Goal: Task Accomplishment & Management: Use online tool/utility

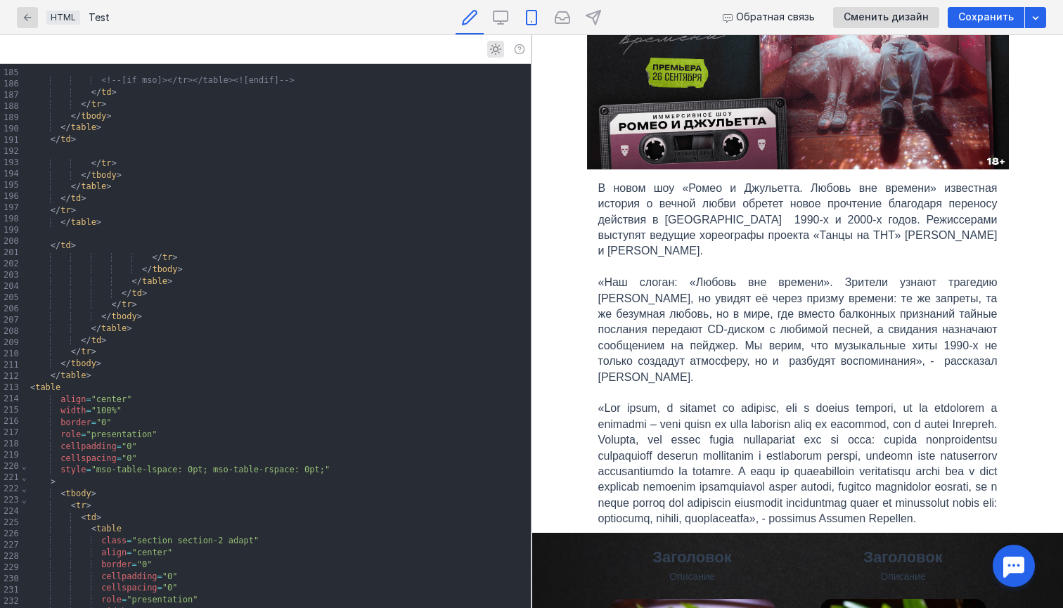
scroll to position [2139, 0]
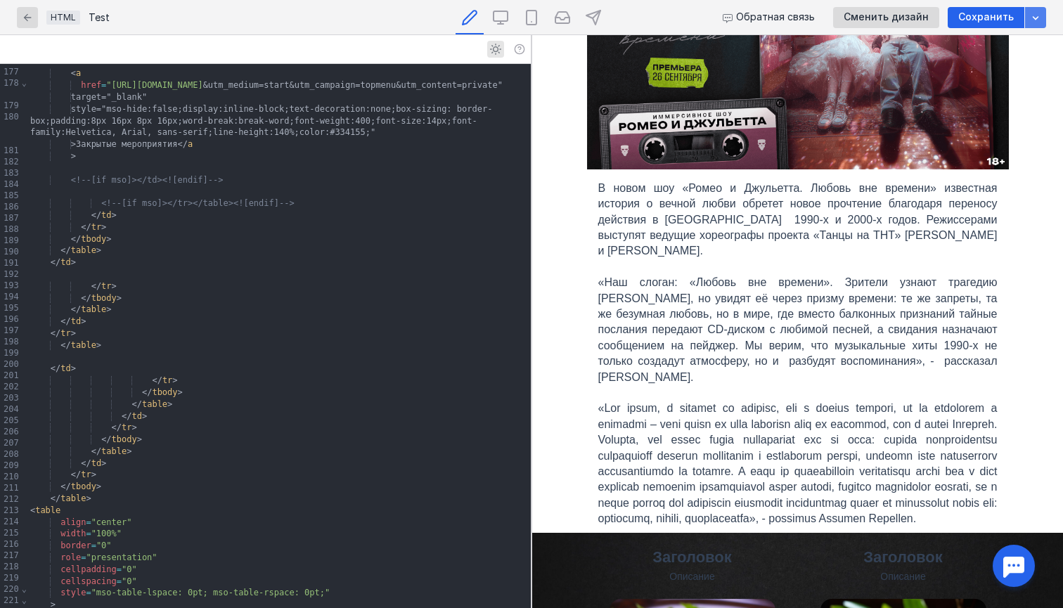
click at [1032, 20] on icon "button" at bounding box center [1035, 17] width 11 height 11
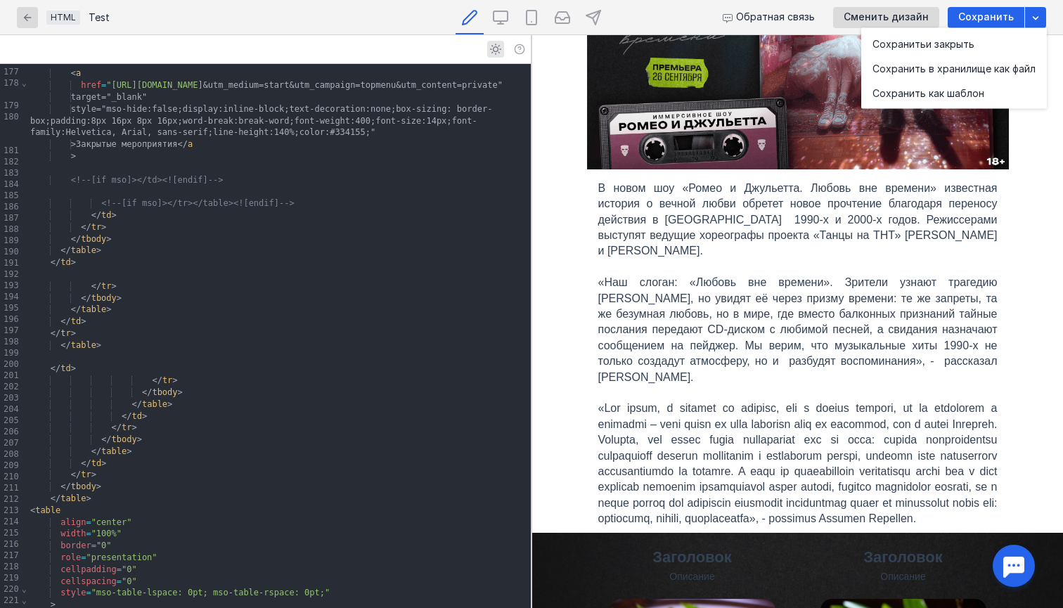
click at [264, 198] on div at bounding box center [279, 192] width 504 height 12
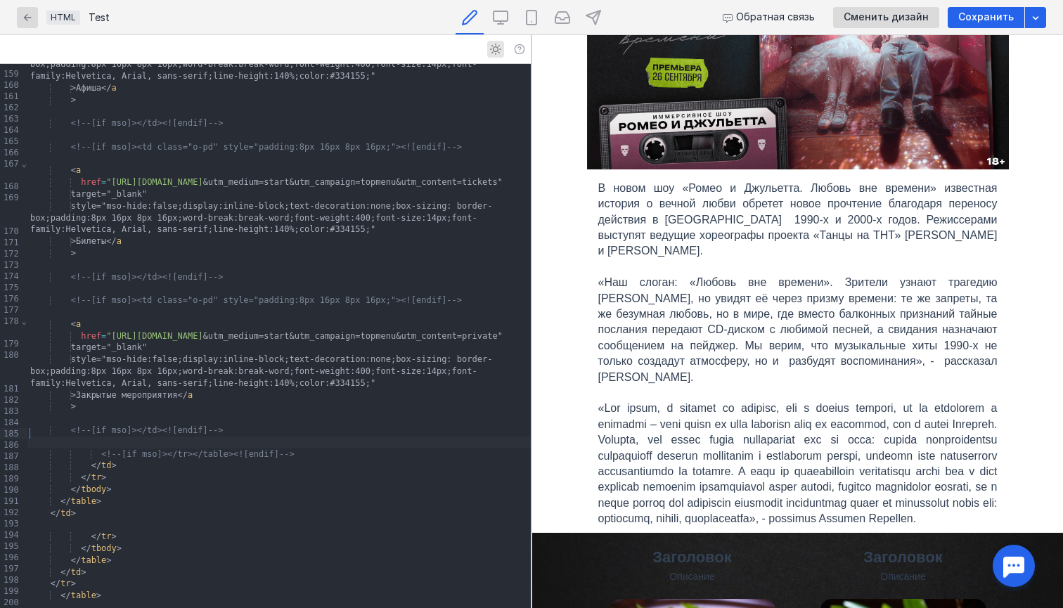
scroll to position [1601, 0]
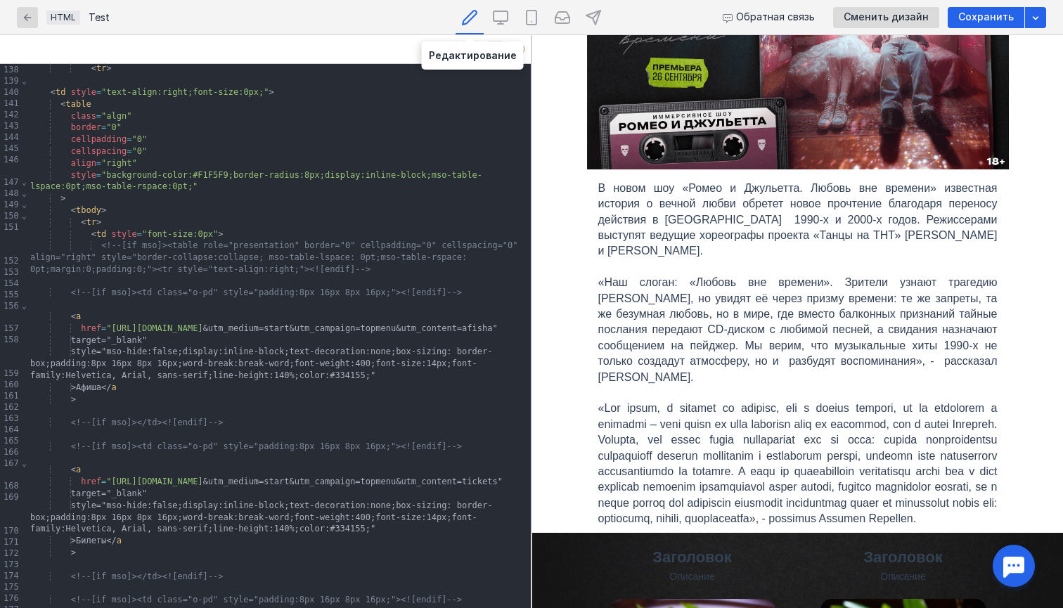
click at [464, 21] on icon at bounding box center [470, 18] width 14 height 14
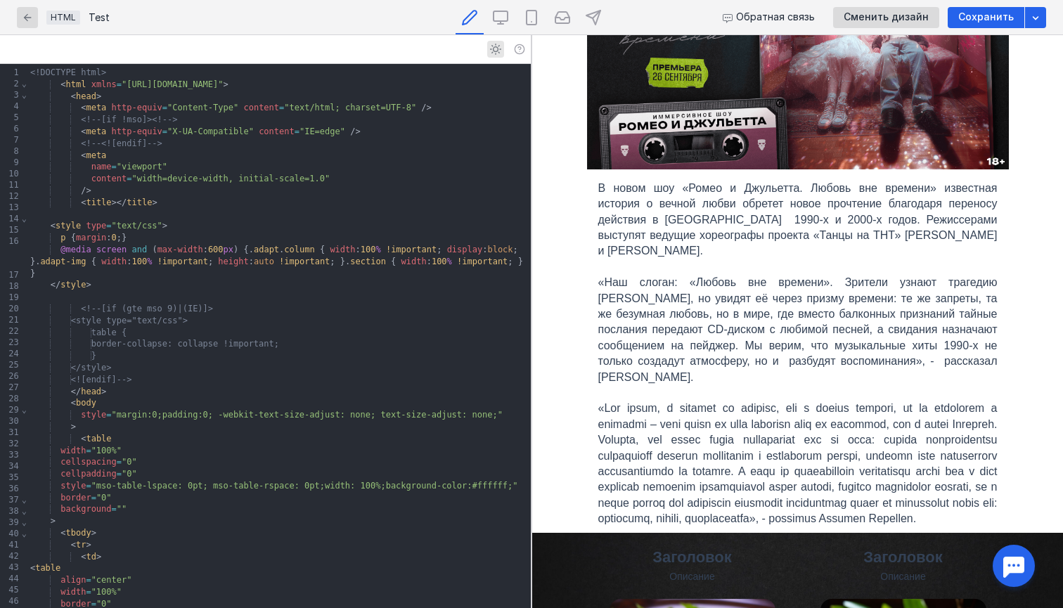
scroll to position [0, 0]
click at [98, 21] on div "Test" at bounding box center [99, 18] width 21 height 10
click at [64, 21] on span "HTML" at bounding box center [63, 17] width 25 height 11
click at [27, 21] on icon "button" at bounding box center [27, 17] width 11 height 11
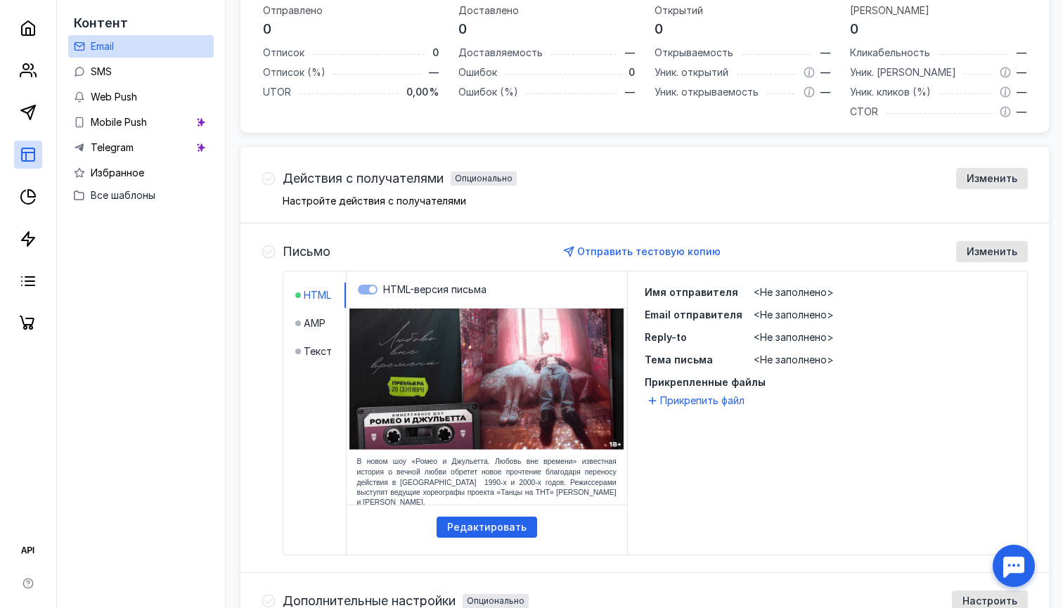
scroll to position [77, 0]
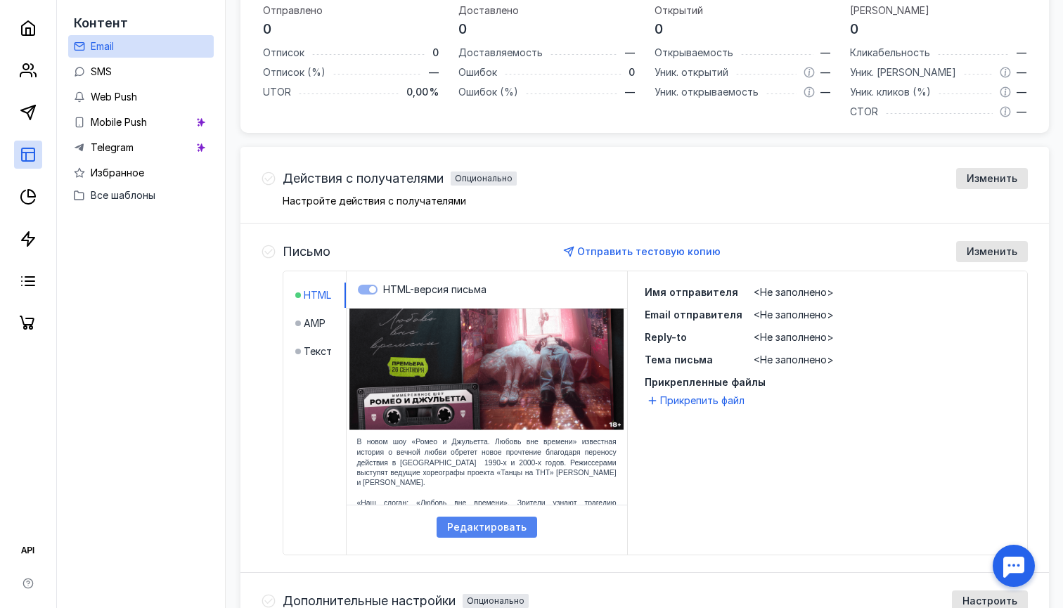
click at [502, 528] on span "Редактировать" at bounding box center [486, 528] width 79 height 12
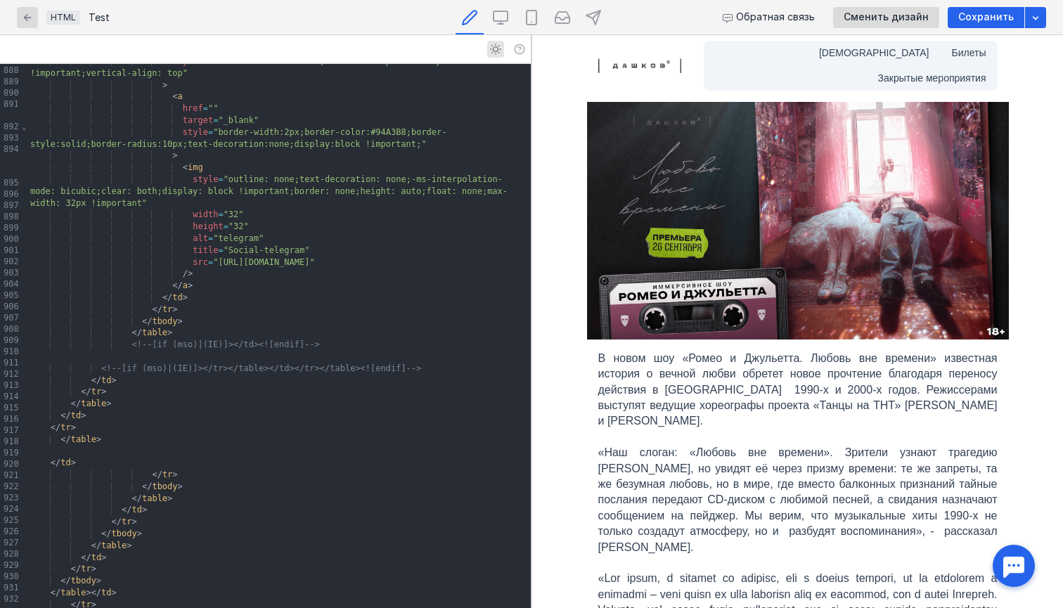
scroll to position [10996, 0]
click at [388, 529] on div "</ tbody >" at bounding box center [279, 535] width 504 height 12
click at [26, 19] on icon "button" at bounding box center [28, 17] width 8 height 8
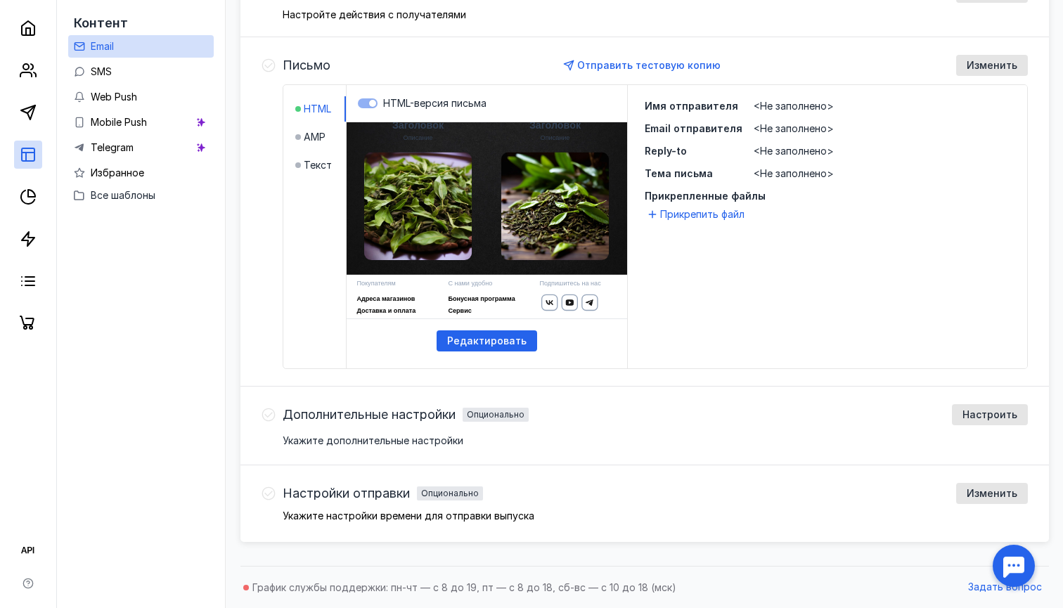
scroll to position [470, 0]
click at [132, 196] on span "Все шаблоны" at bounding box center [123, 195] width 65 height 12
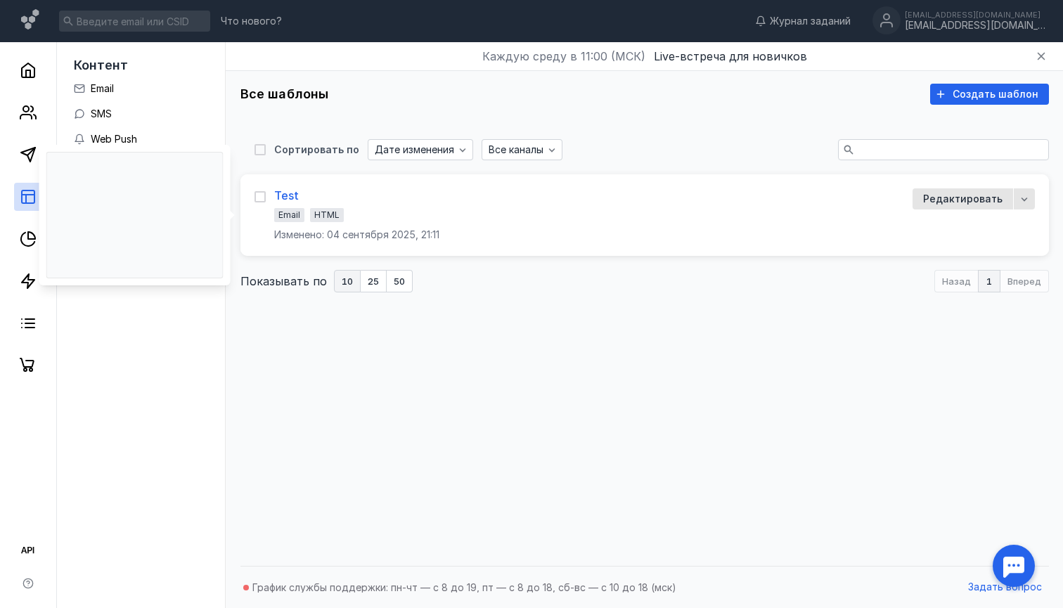
click at [278, 196] on div "Test" at bounding box center [286, 195] width 25 height 14
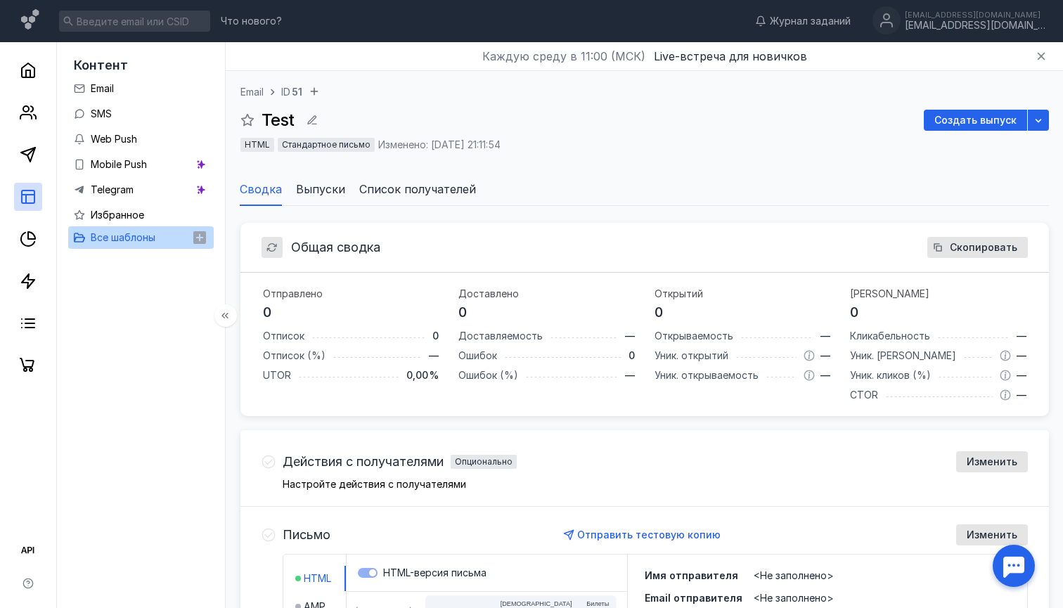
click at [163, 235] on button "Все шаблоны" at bounding box center [132, 237] width 117 height 23
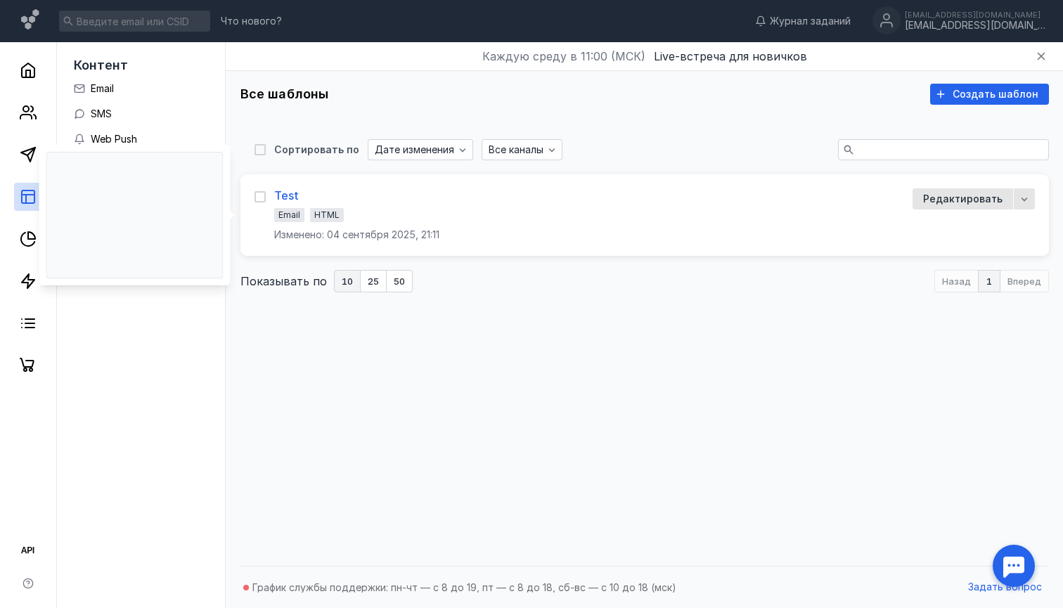
click at [282, 194] on div "Test" at bounding box center [286, 195] width 25 height 14
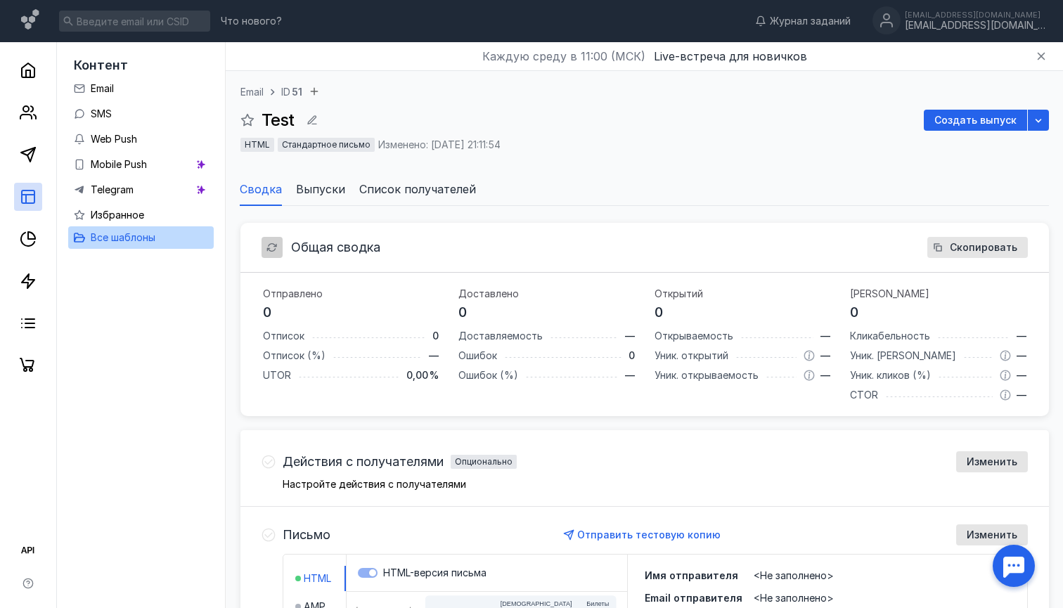
click at [264, 252] on div "button" at bounding box center [272, 247] width 21 height 21
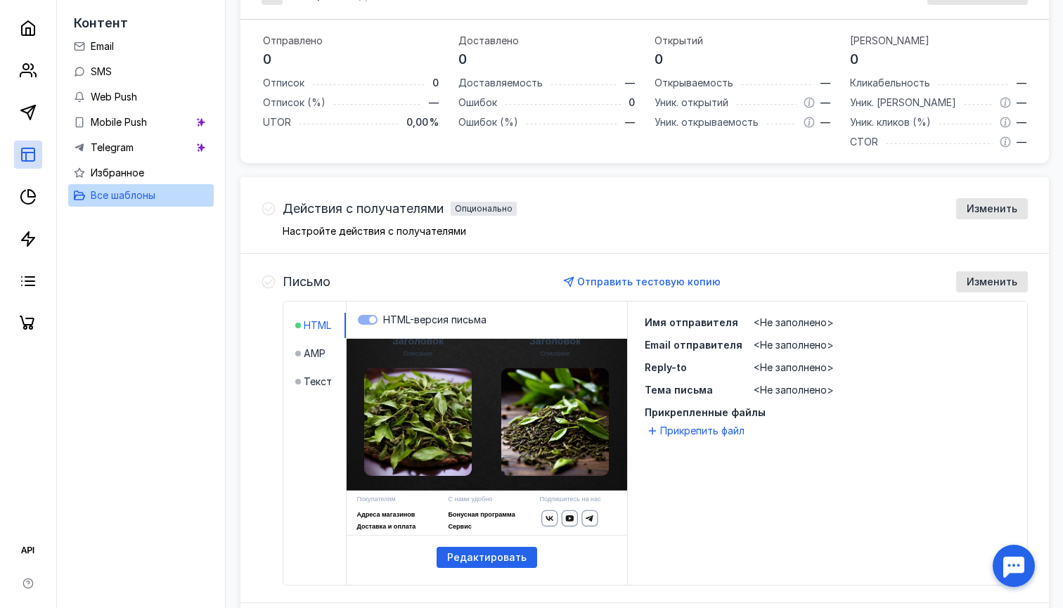
scroll to position [447, 0]
click at [521, 556] on span "Редактировать" at bounding box center [486, 558] width 79 height 12
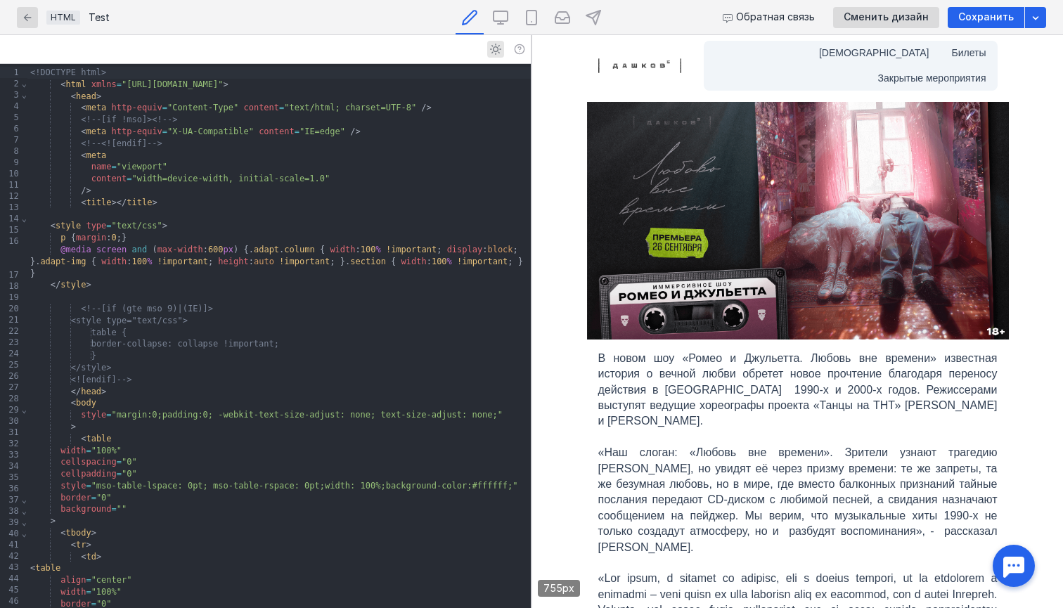
scroll to position [2, 0]
click at [21, 18] on div "button" at bounding box center [27, 18] width 14 height 14
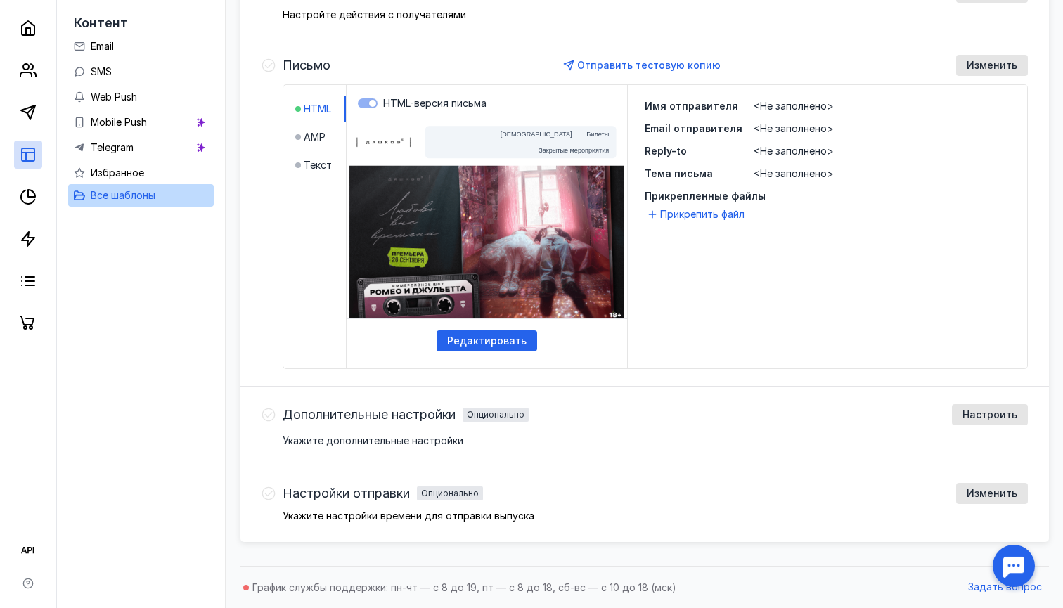
scroll to position [449, 0]
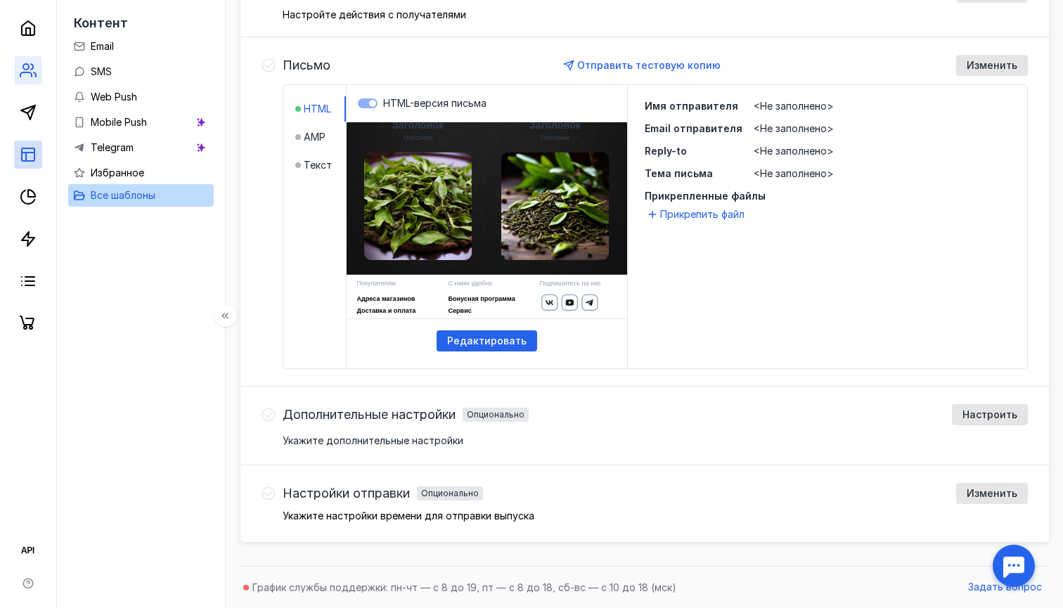
click at [30, 61] on link at bounding box center [28, 70] width 28 height 28
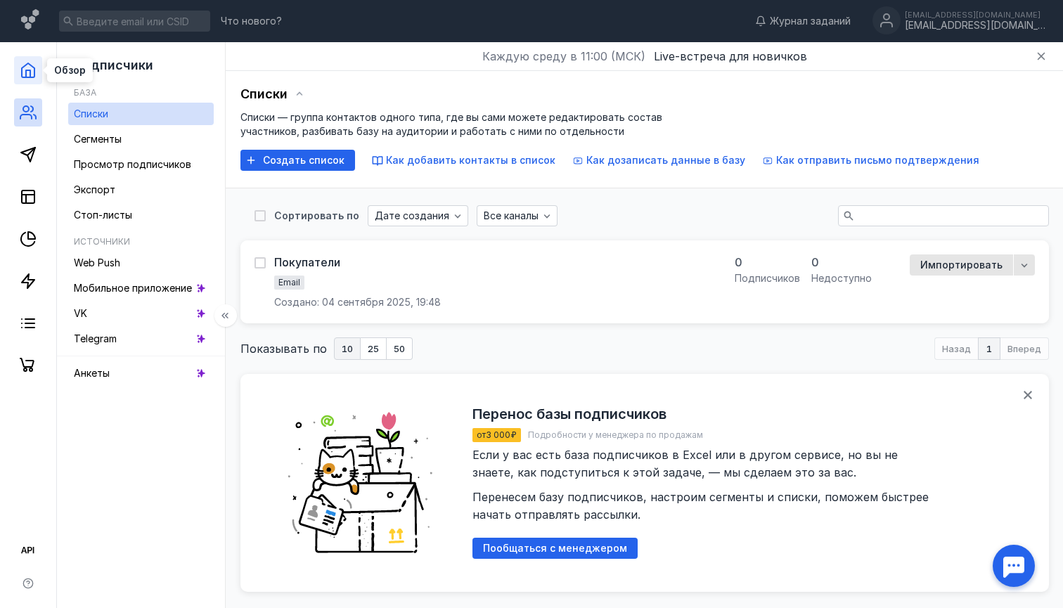
click at [30, 67] on icon at bounding box center [28, 70] width 17 height 17
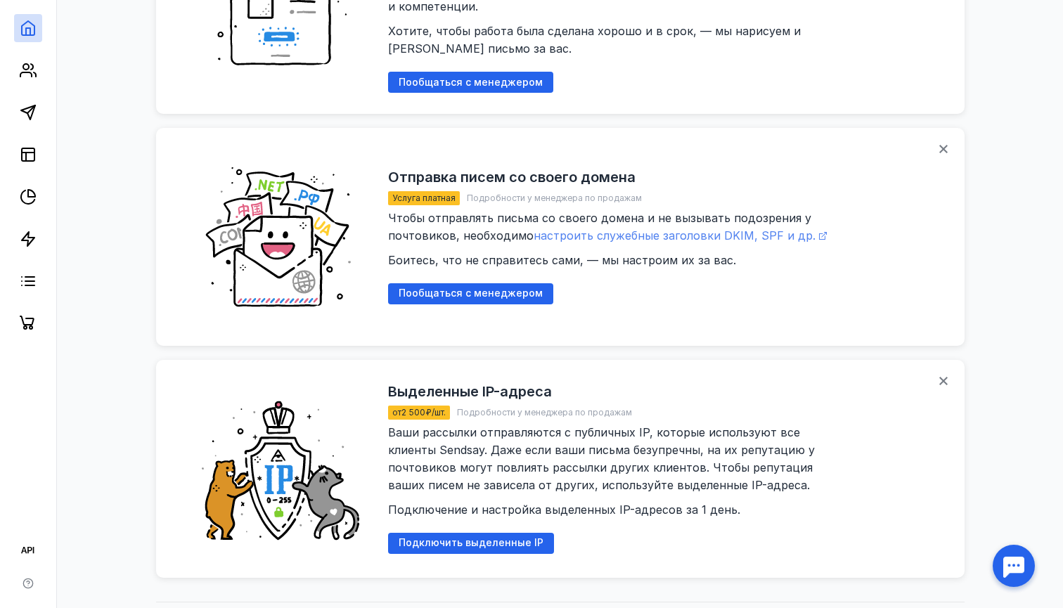
click at [609, 229] on span "настроить служебные заголовки DKIM, SPF и др." at bounding box center [675, 236] width 282 height 14
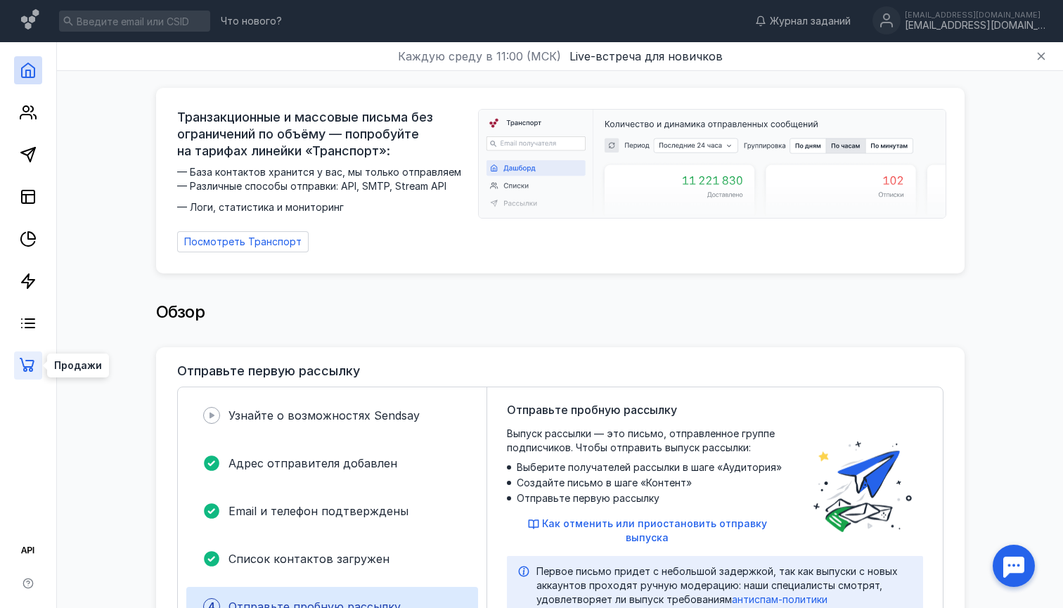
click at [27, 363] on icon at bounding box center [28, 365] width 17 height 17
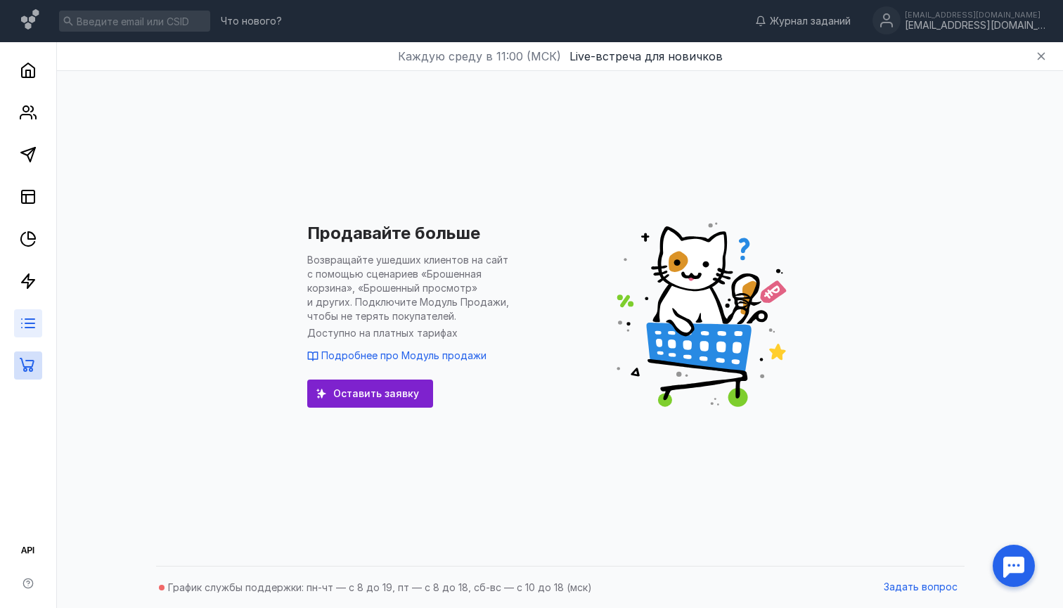
click at [32, 332] on link at bounding box center [28, 323] width 28 height 28
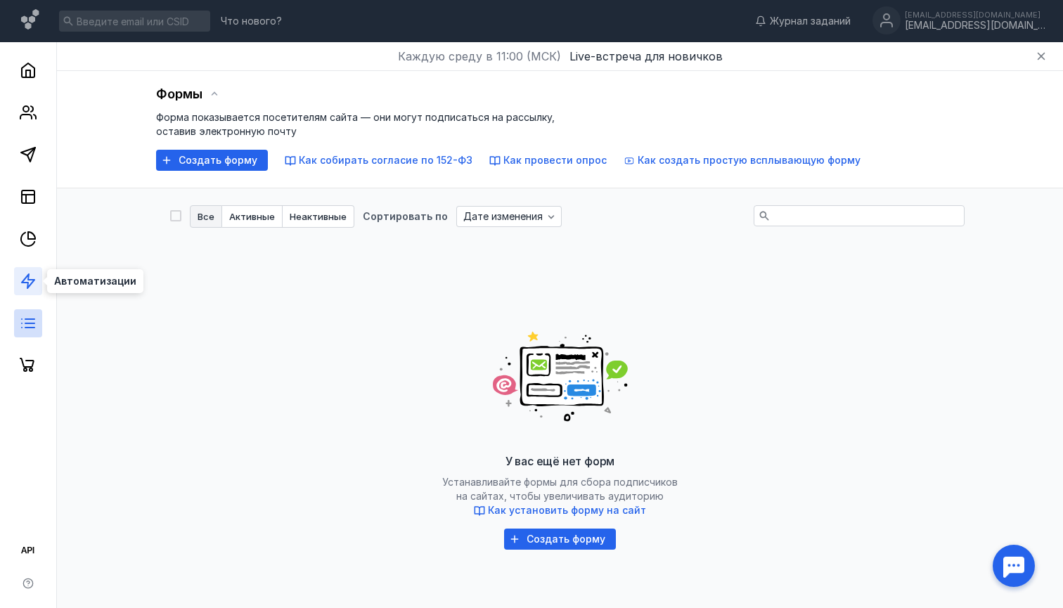
click at [32, 282] on polygon at bounding box center [28, 281] width 13 height 14
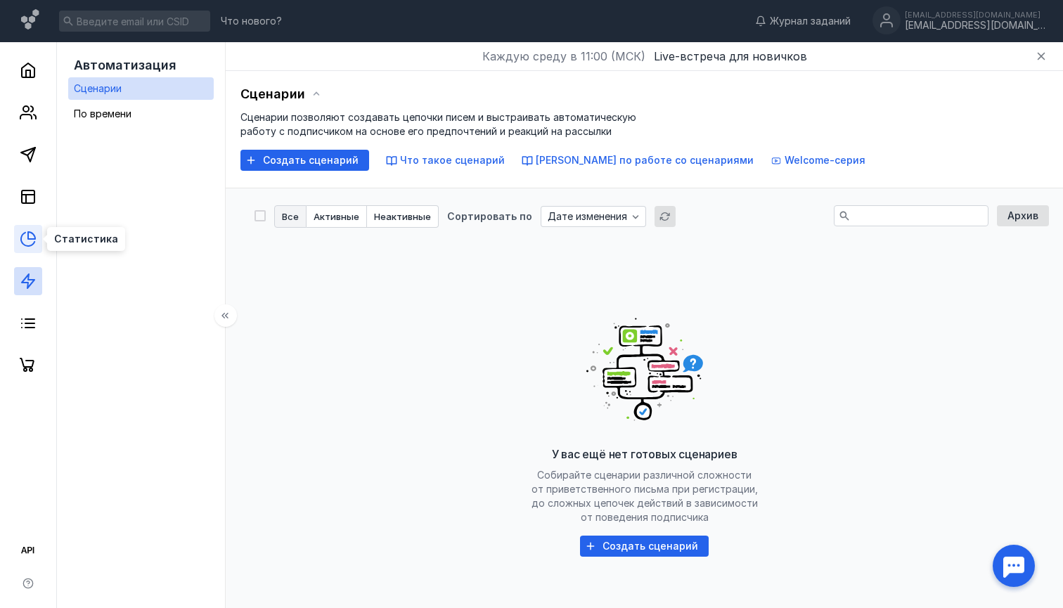
click at [35, 243] on icon at bounding box center [28, 239] width 17 height 17
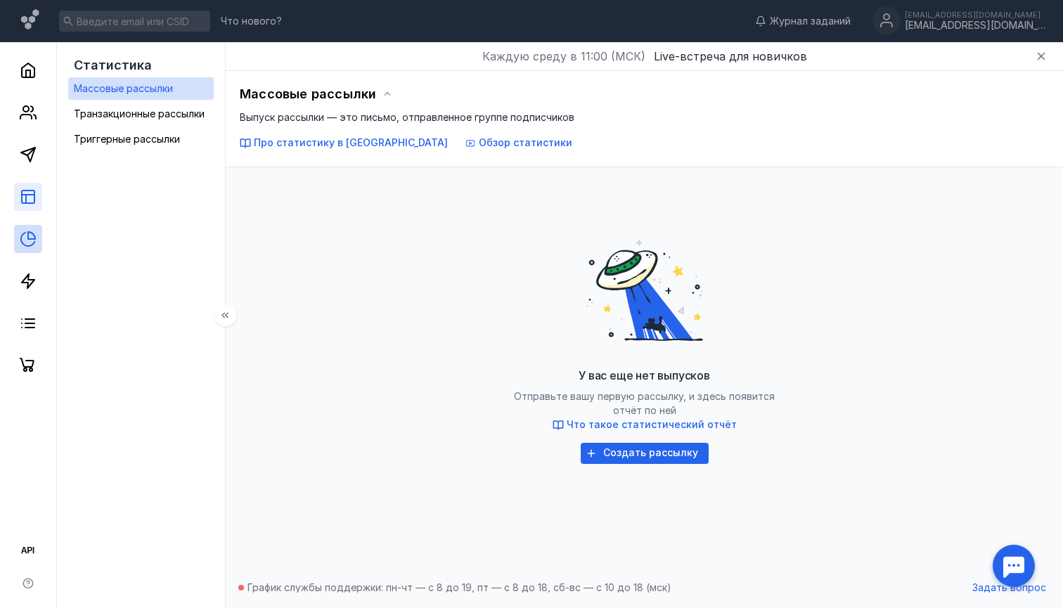
click at [31, 188] on link at bounding box center [28, 197] width 28 height 28
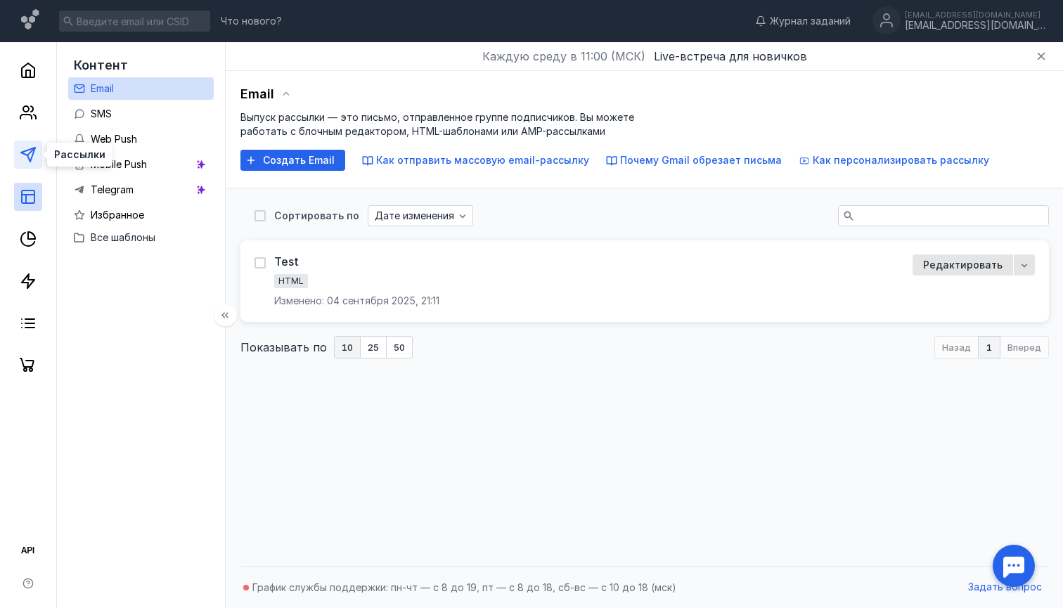
click at [28, 152] on icon at bounding box center [28, 154] width 17 height 17
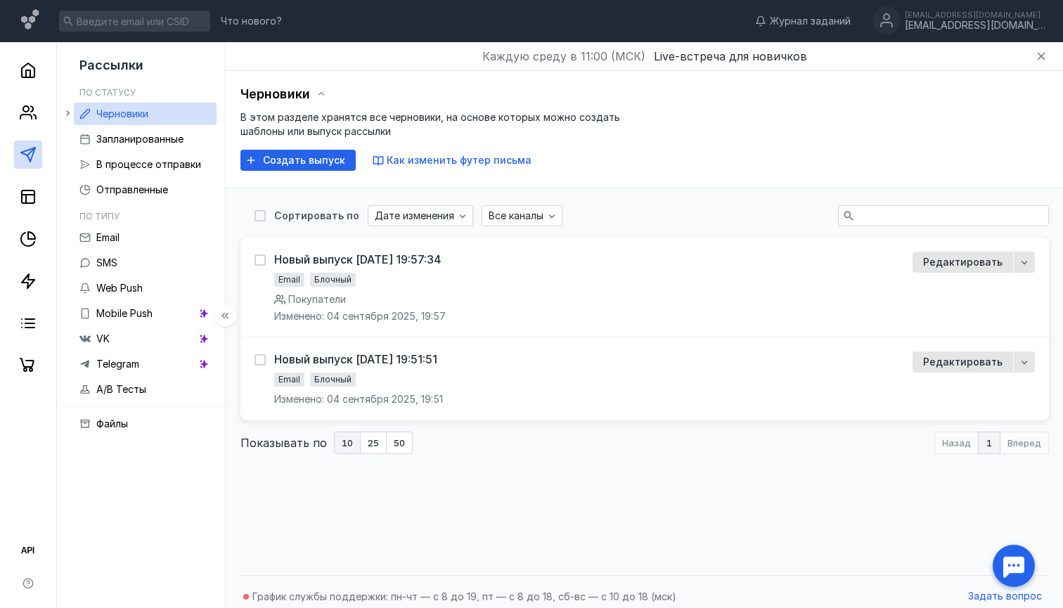
click at [28, 127] on div at bounding box center [28, 211] width 56 height 338
click at [27, 115] on icon at bounding box center [25, 117] width 11 height 4
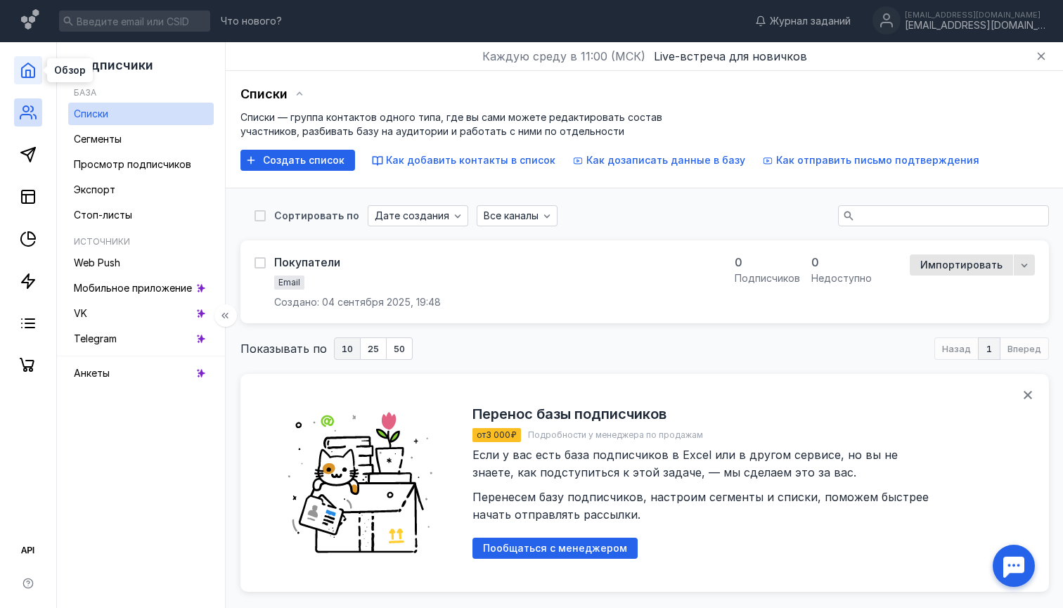
click at [29, 73] on icon at bounding box center [28, 70] width 17 height 17
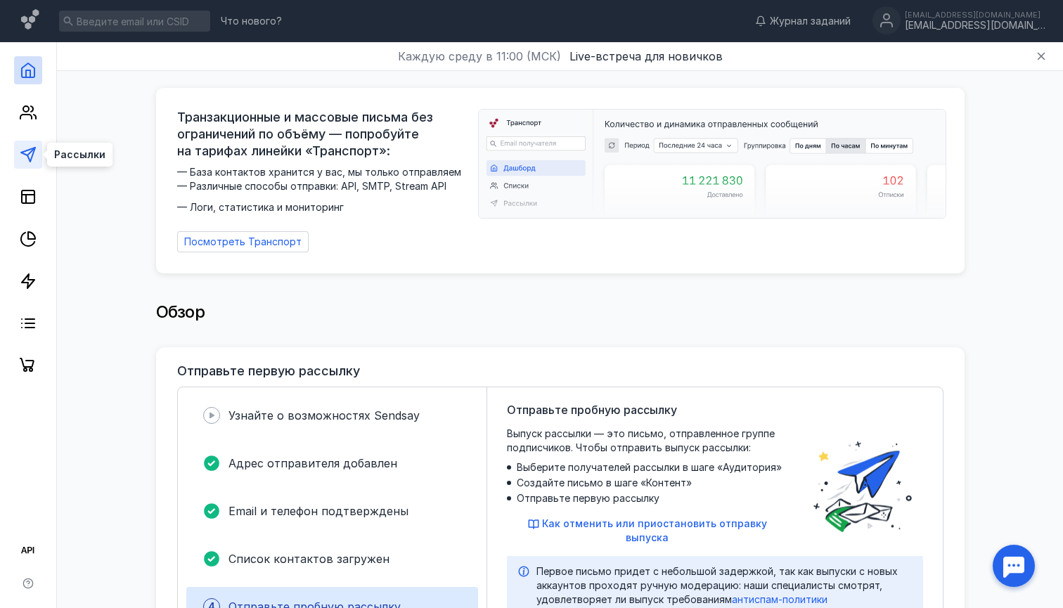
click at [32, 146] on icon at bounding box center [28, 154] width 17 height 17
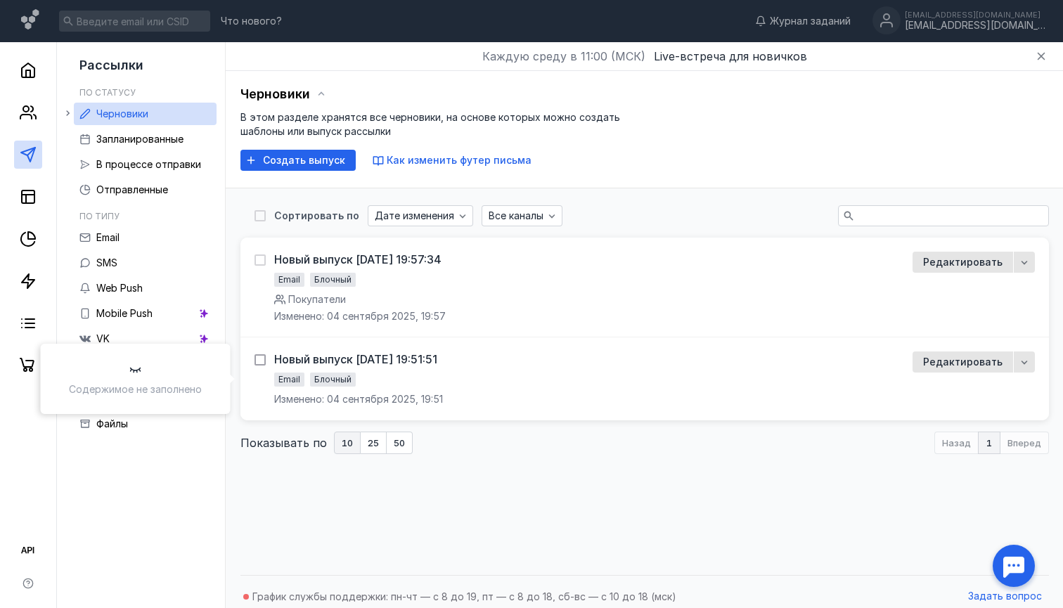
click at [260, 360] on icon at bounding box center [260, 360] width 10 height 10
click at [260, 360] on input "checkbox" at bounding box center [259, 357] width 9 height 9
checkbox input "true"
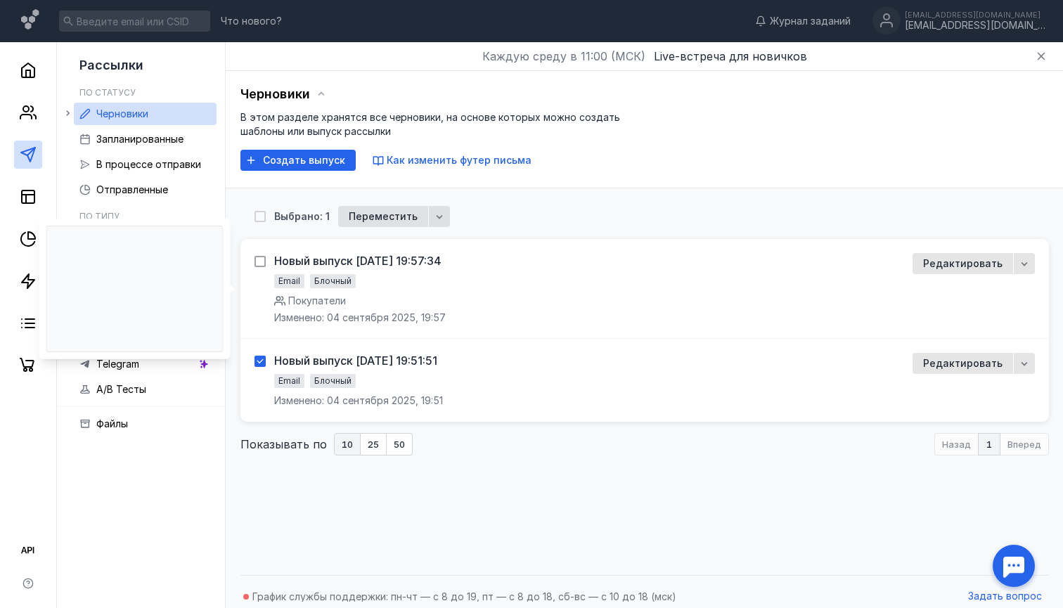
click at [260, 262] on icon at bounding box center [260, 262] width 10 height 10
click at [260, 262] on input "checkbox" at bounding box center [259, 259] width 9 height 9
checkbox input "true"
click at [436, 215] on icon "button" at bounding box center [441, 216] width 11 height 11
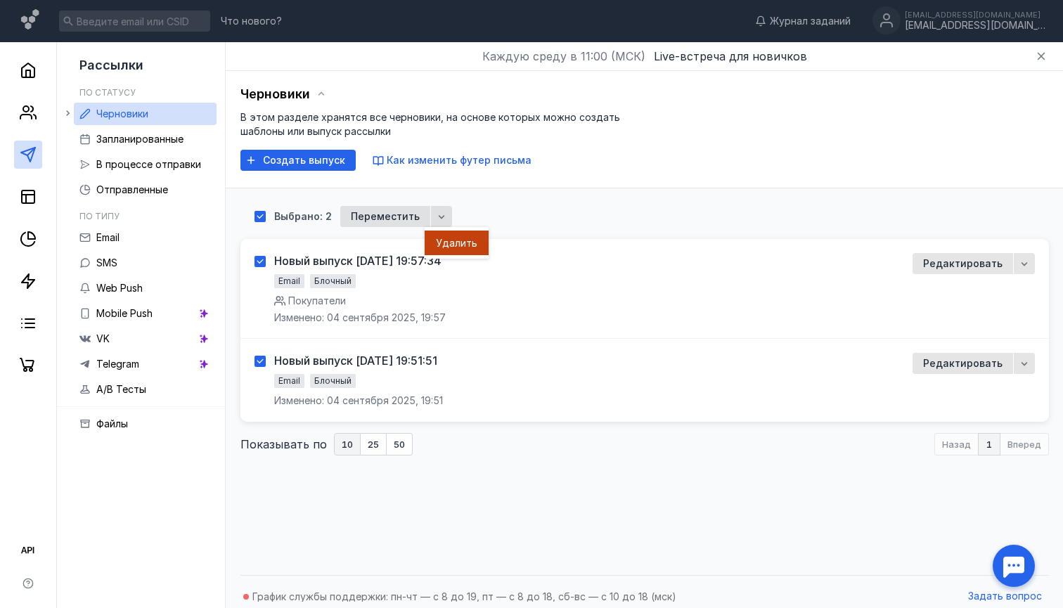
click at [446, 240] on span "Удал" at bounding box center [448, 243] width 25 height 14
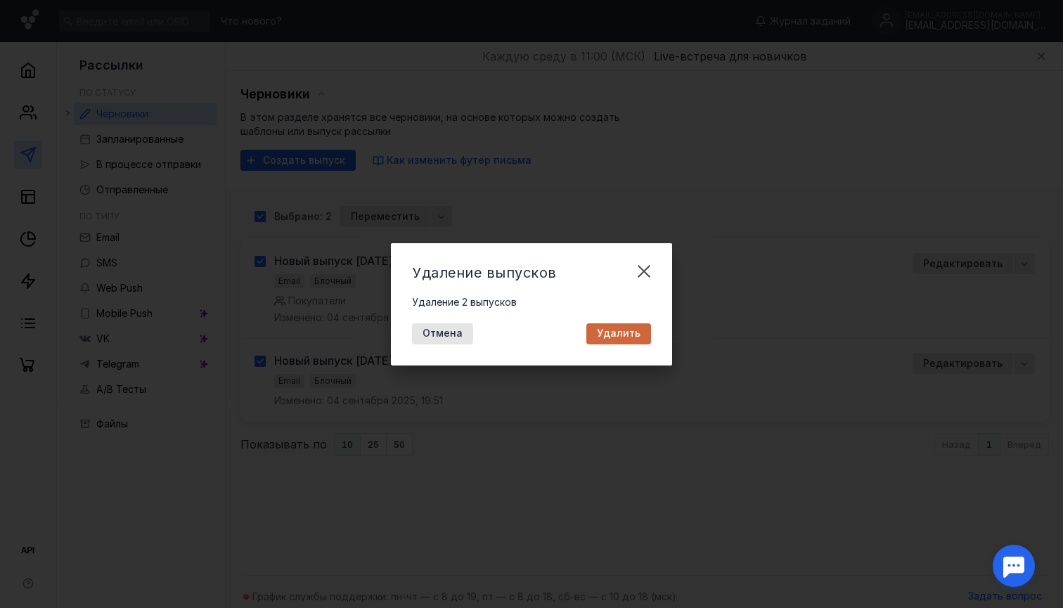
click at [615, 335] on span "Удалить" at bounding box center [619, 334] width 44 height 12
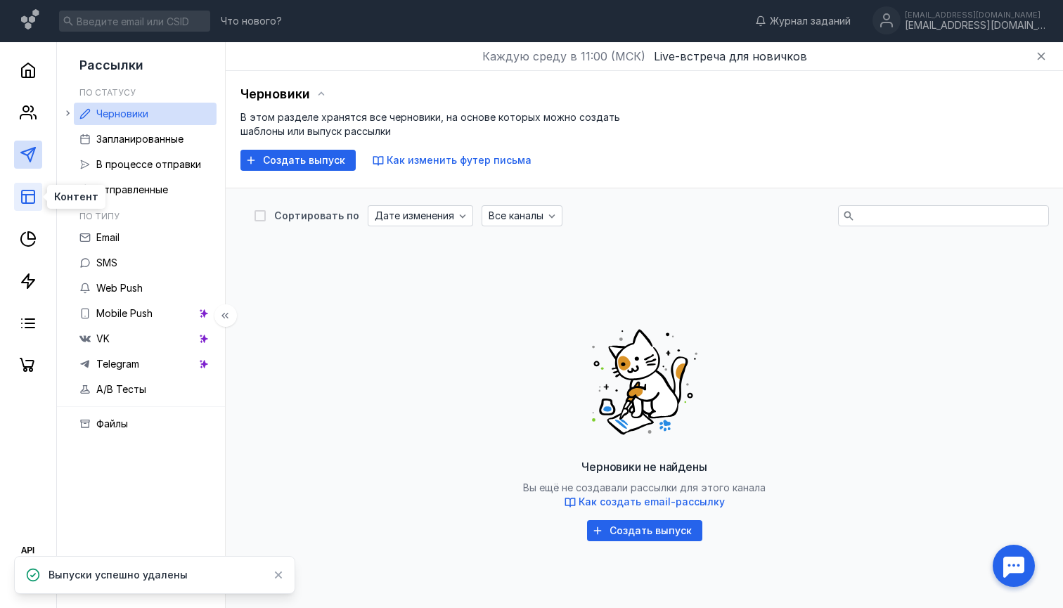
click at [28, 198] on icon at bounding box center [28, 196] width 17 height 17
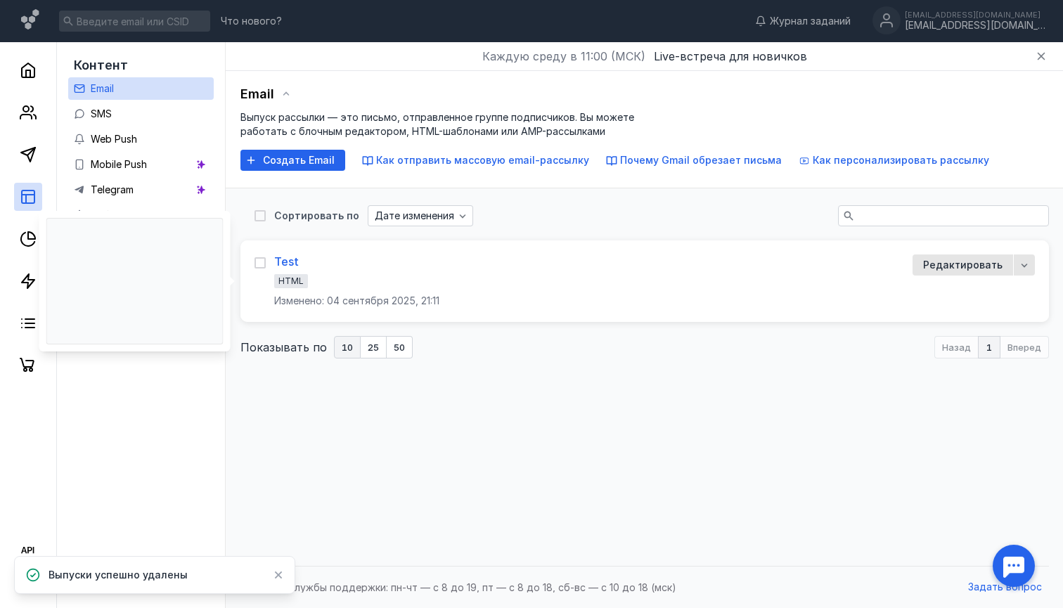
click at [277, 256] on div "Test" at bounding box center [286, 262] width 25 height 14
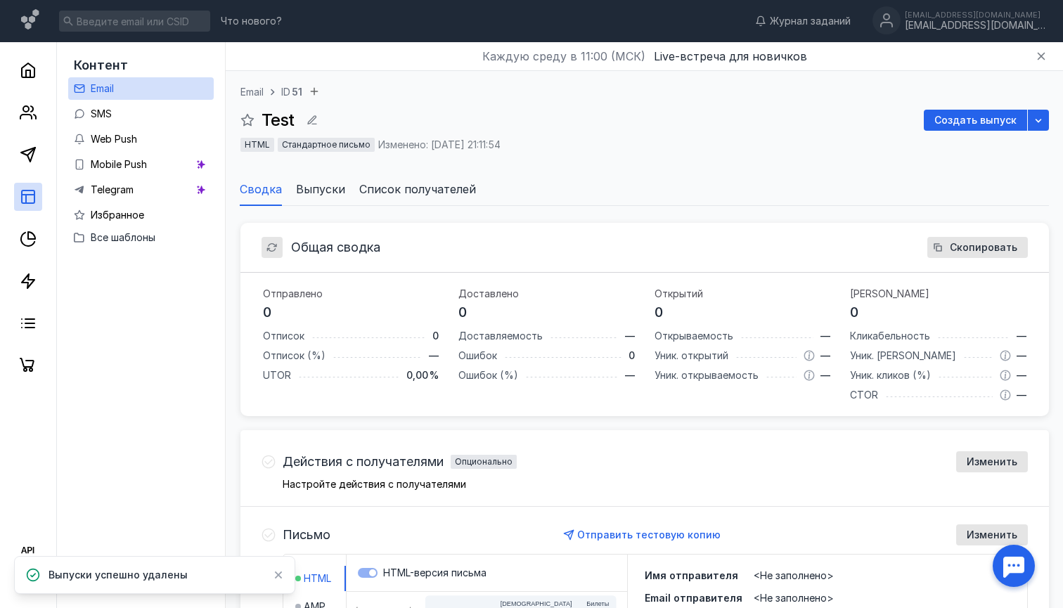
click at [307, 186] on span "Выпуски" at bounding box center [320, 189] width 49 height 17
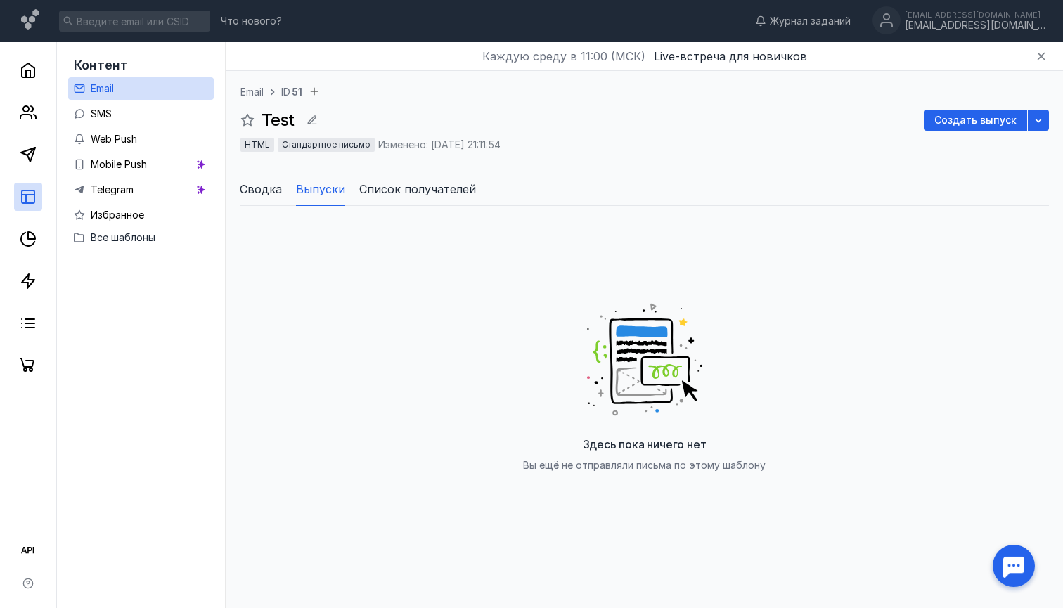
click at [259, 187] on span "Сводка" at bounding box center [261, 189] width 42 height 17
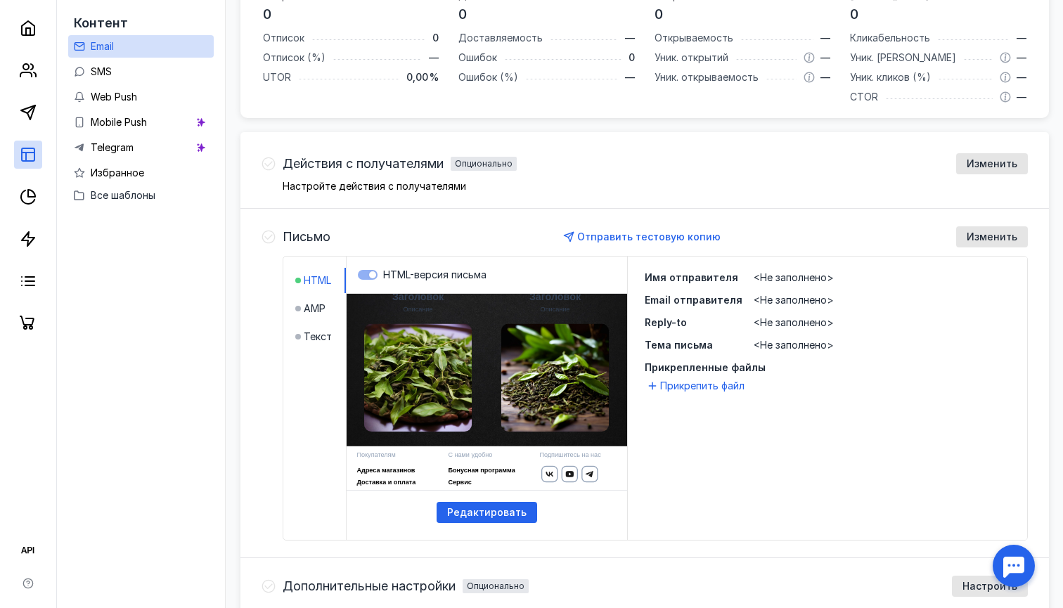
scroll to position [324, 0]
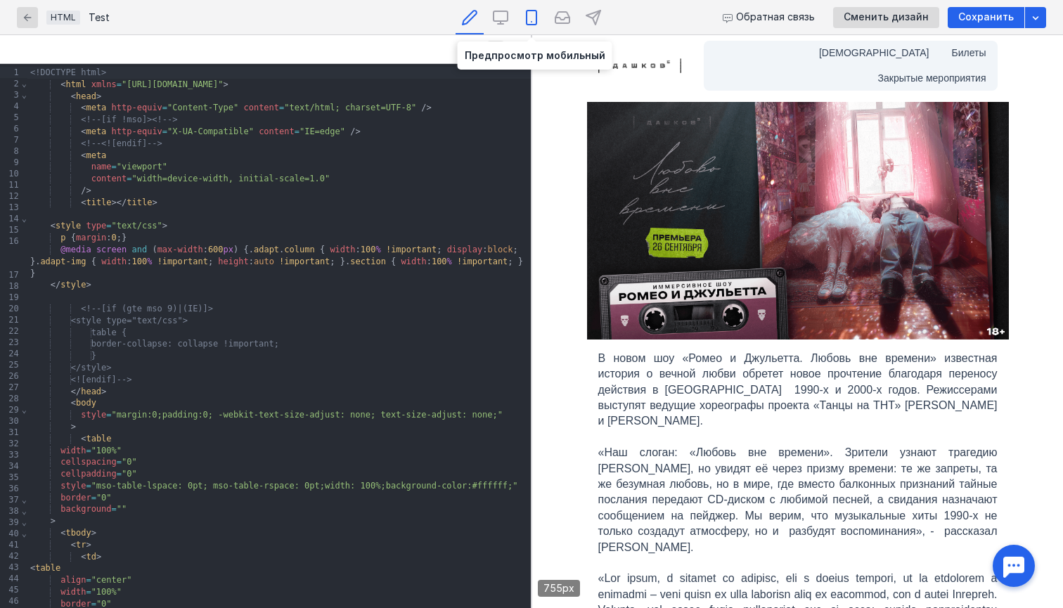
click at [532, 22] on icon at bounding box center [532, 22] width 0 height 0
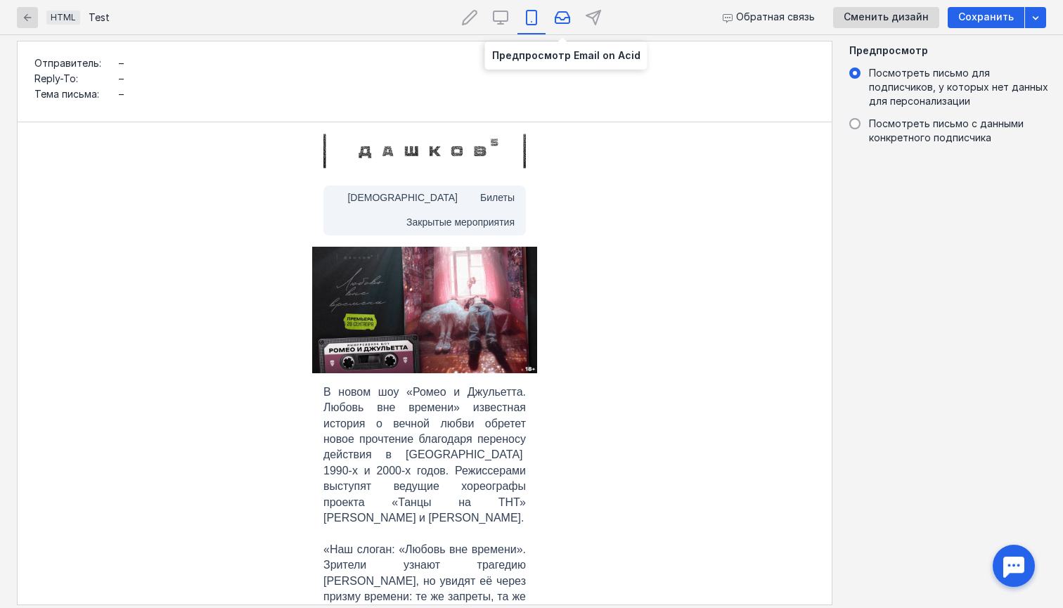
click at [560, 23] on icon at bounding box center [563, 17] width 14 height 11
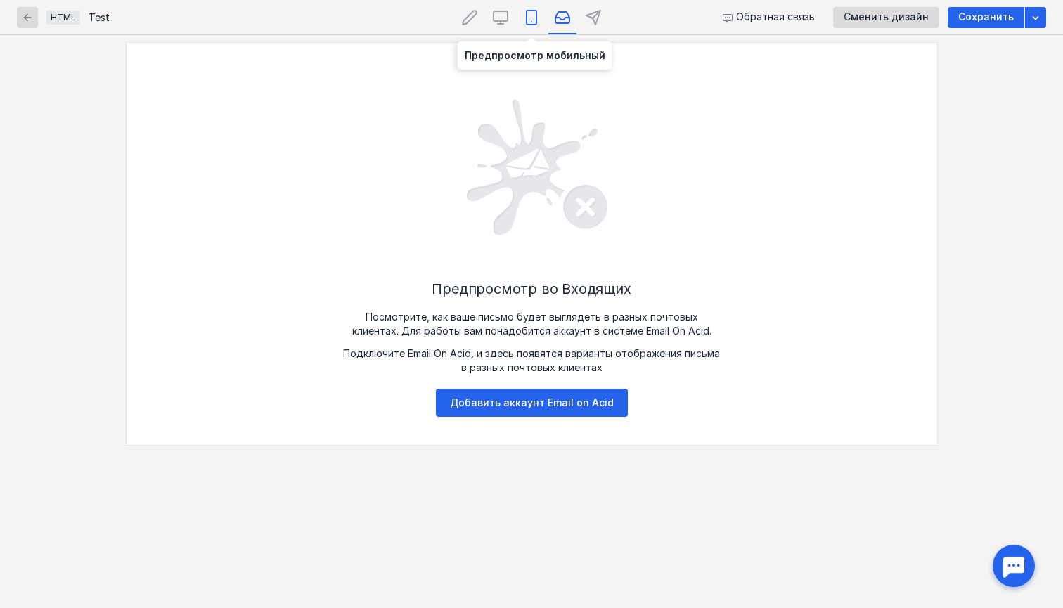
click at [530, 23] on icon at bounding box center [531, 17] width 17 height 17
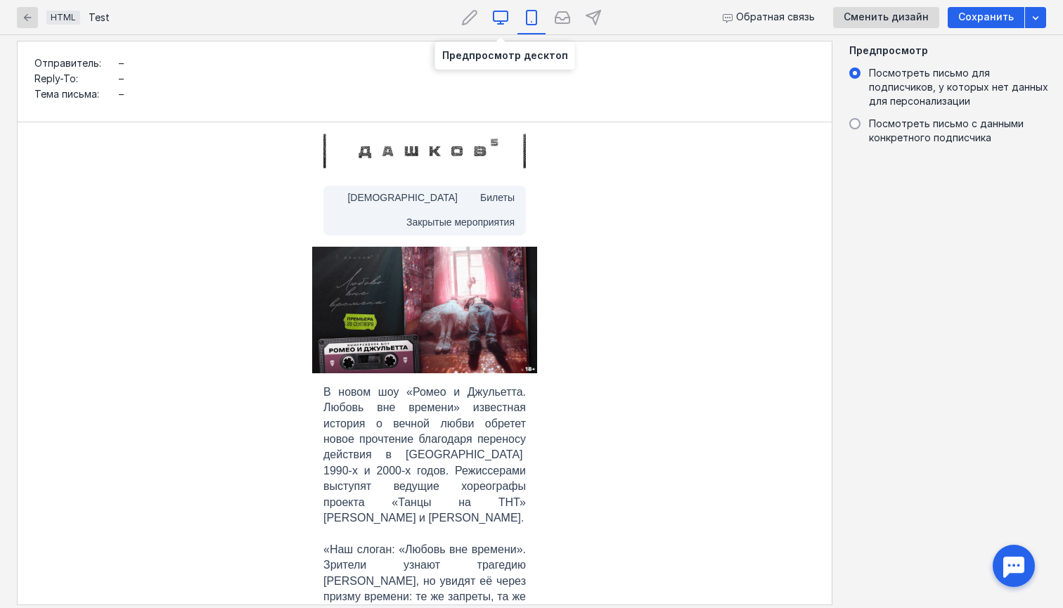
click at [507, 21] on icon at bounding box center [501, 16] width 14 height 10
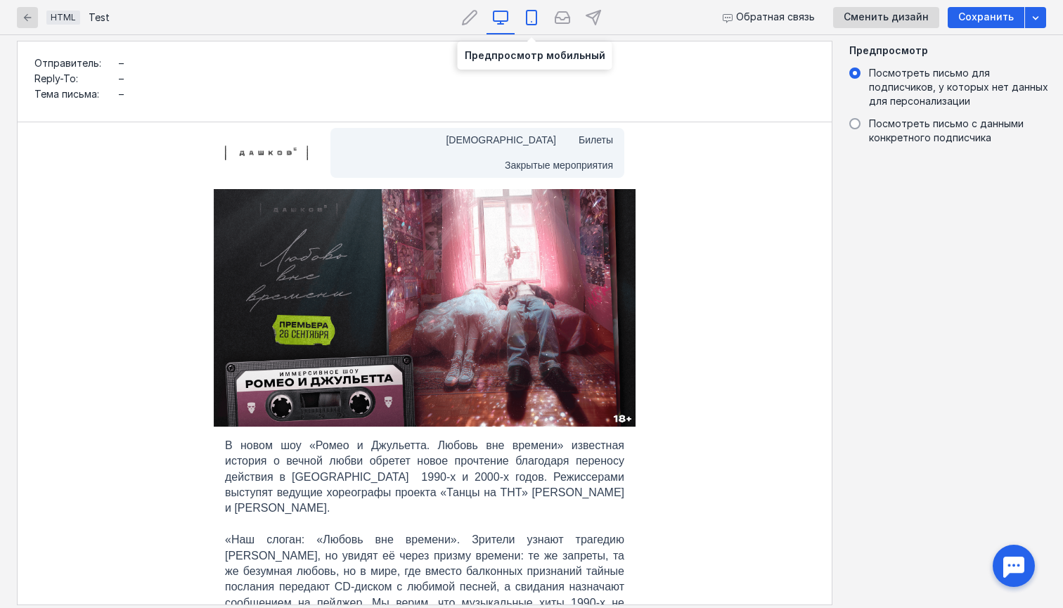
click at [529, 20] on icon at bounding box center [531, 17] width 17 height 17
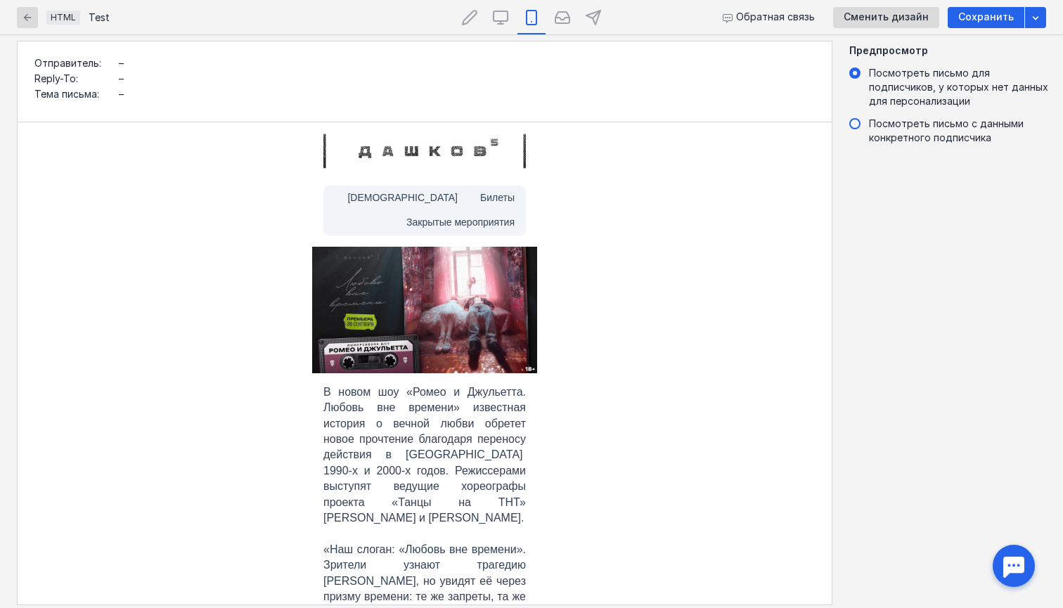
click at [878, 140] on span "Посмотреть письмо с данными конкретного подписчика" at bounding box center [946, 130] width 155 height 26
click at [0, 0] on input "Посмотреть письмо с данными конкретного подписчика" at bounding box center [0, 0] width 0 height 0
click at [861, 81] on label "Посмотреть письмо для подписчиков, у которых нет данных для персонализации" at bounding box center [952, 87] width 205 height 42
click at [0, 0] on input "Посмотреть письмо для подписчиков, у которых нет данных для персонализации" at bounding box center [0, 0] width 0 height 0
click at [888, 20] on span "Сменить дизайн" at bounding box center [886, 17] width 85 height 12
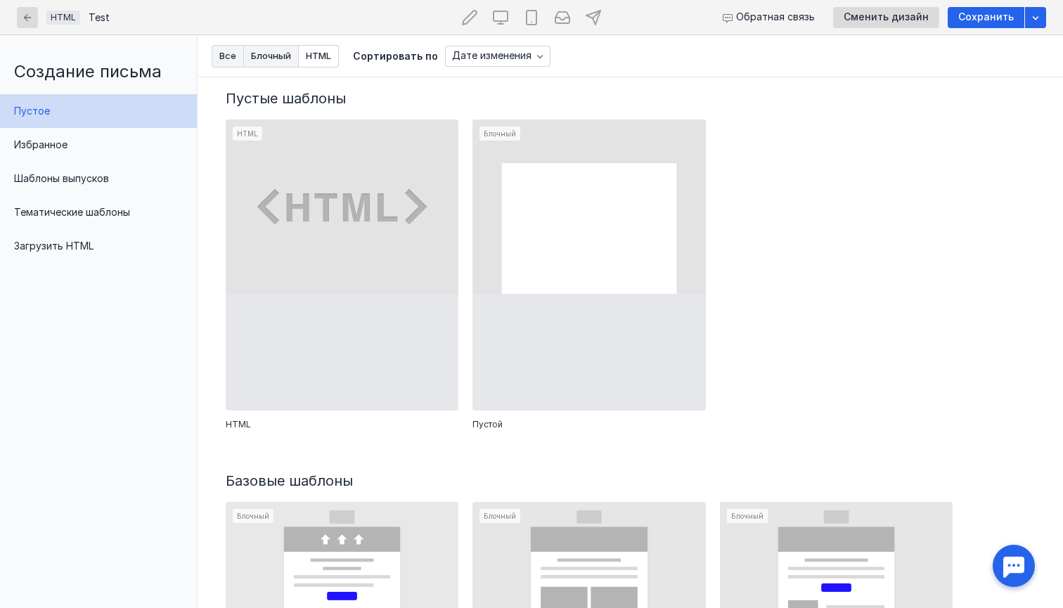
click at [285, 60] on span "Блочный" at bounding box center [271, 55] width 40 height 9
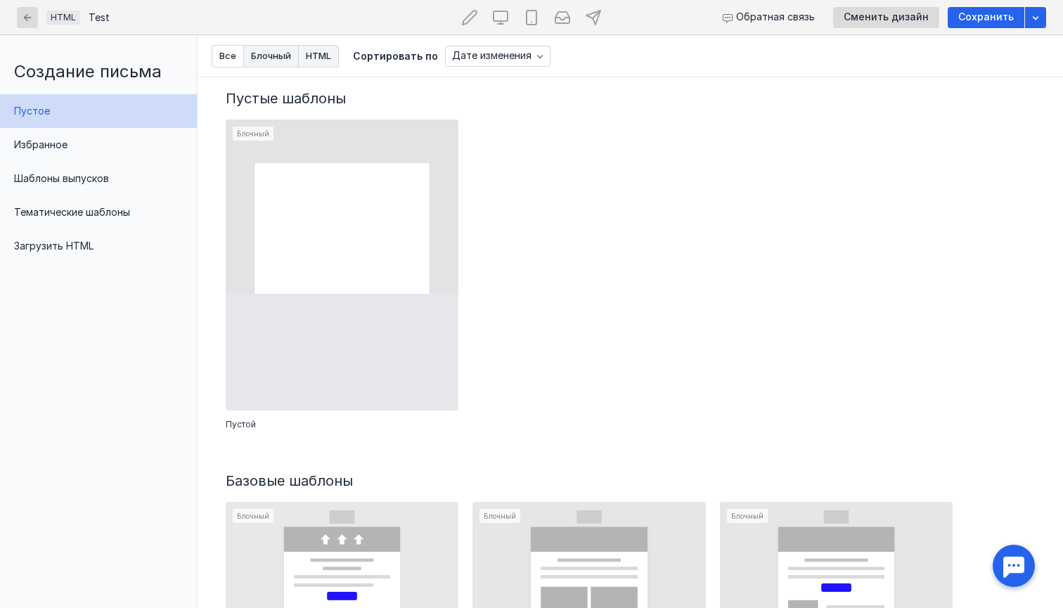
click at [326, 58] on span "HTML" at bounding box center [318, 55] width 25 height 9
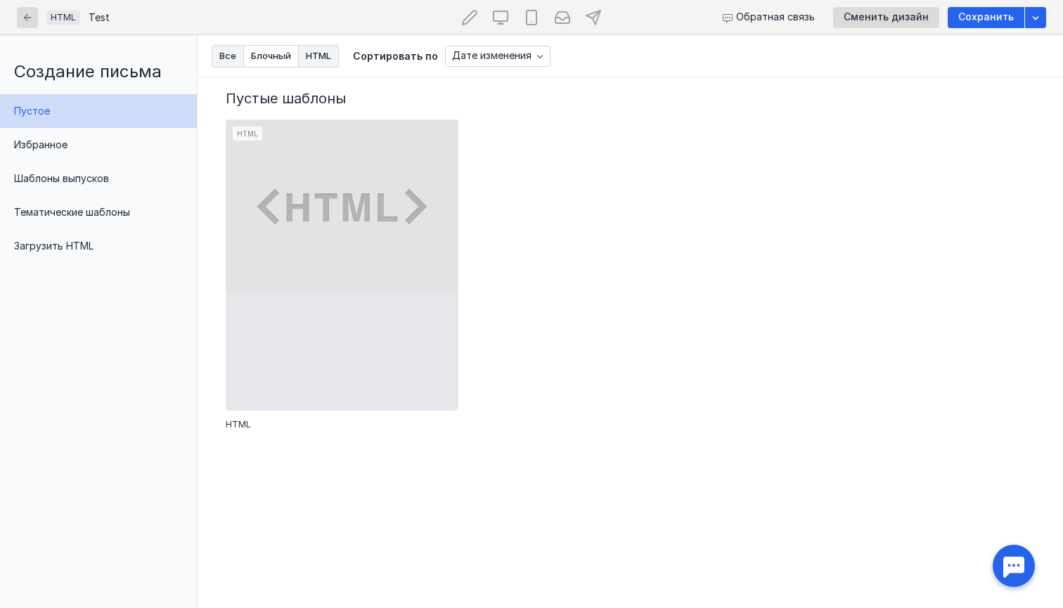
click at [217, 63] on button "Все" at bounding box center [228, 56] width 32 height 23
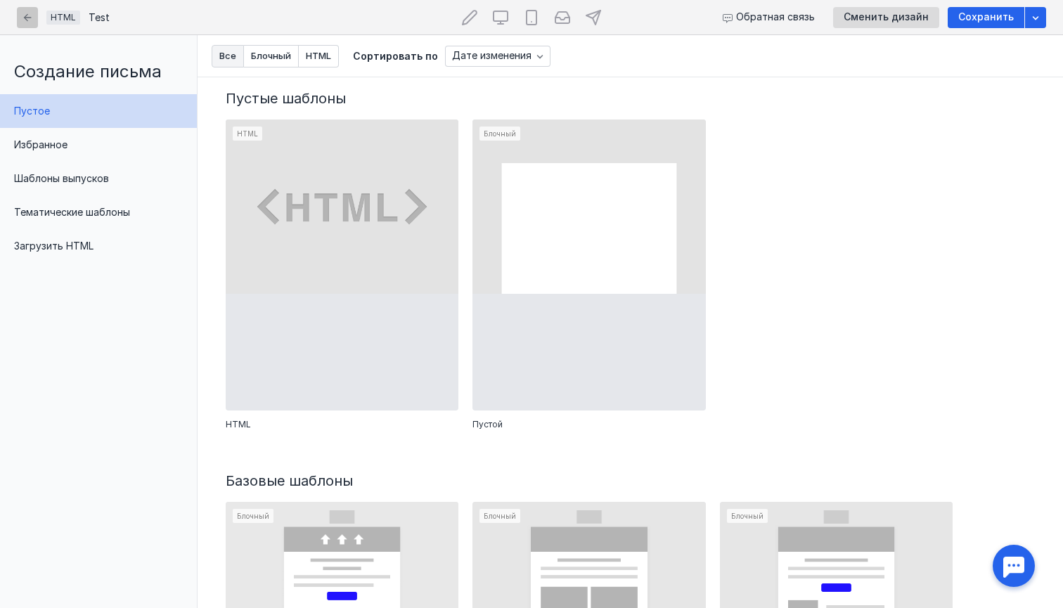
click at [25, 20] on icon "button" at bounding box center [27, 17] width 11 height 11
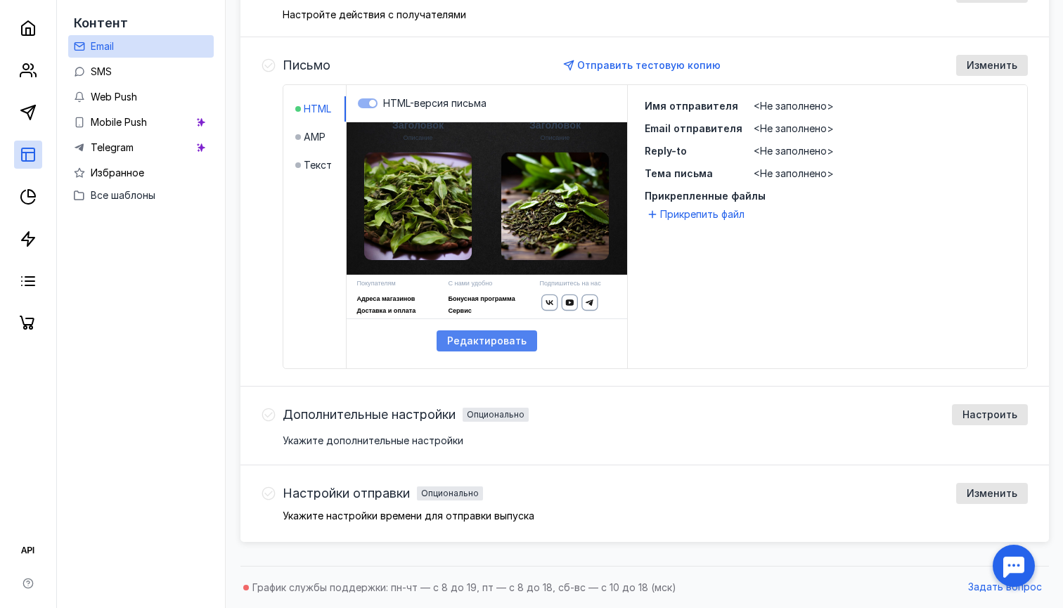
click at [505, 345] on span "Редактировать" at bounding box center [486, 341] width 79 height 12
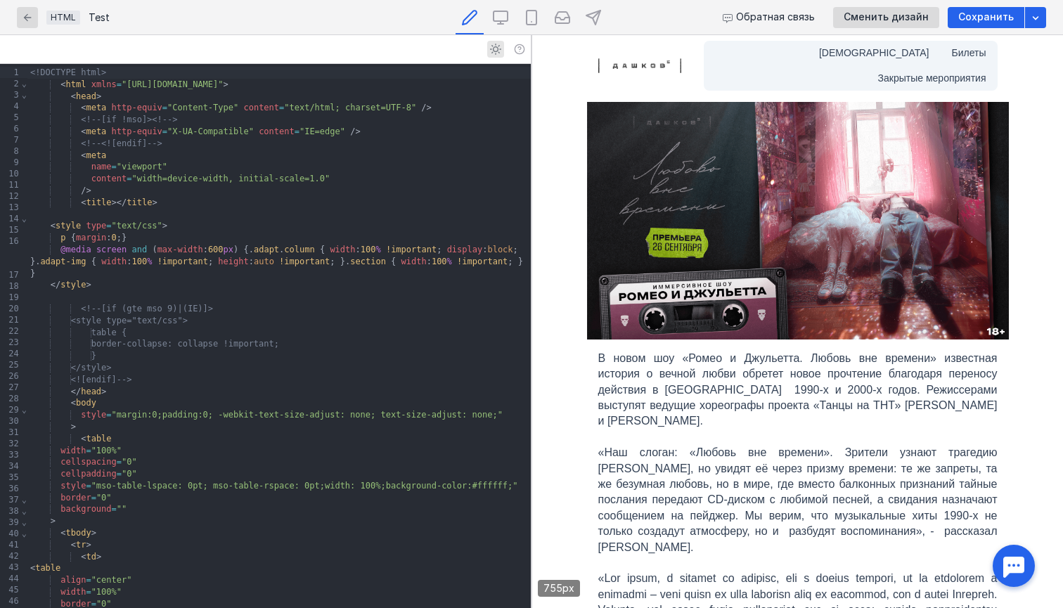
click at [717, 430] on p at bounding box center [798, 437] width 399 height 15
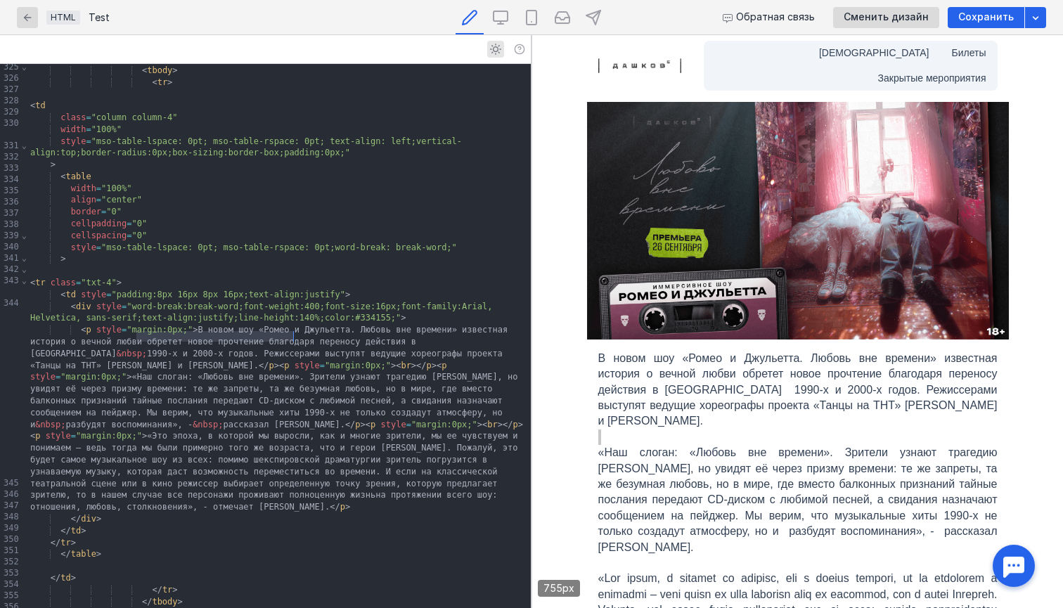
click at [717, 430] on p at bounding box center [798, 437] width 399 height 15
click at [736, 354] on p "В новом шоу «Ромео и Джульетта. Любовь вне времени» известная история о вечной …" at bounding box center [798, 390] width 399 height 79
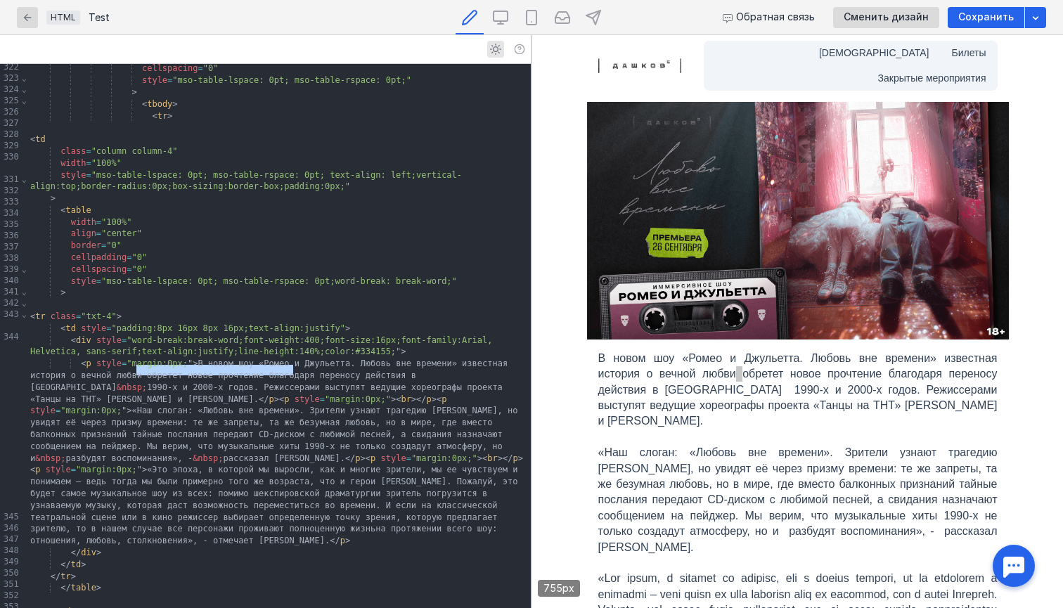
click at [736, 354] on p "В новом шоу «Ромео и Джульетта. Любовь вне времени» известная история о вечной …" at bounding box center [798, 390] width 399 height 79
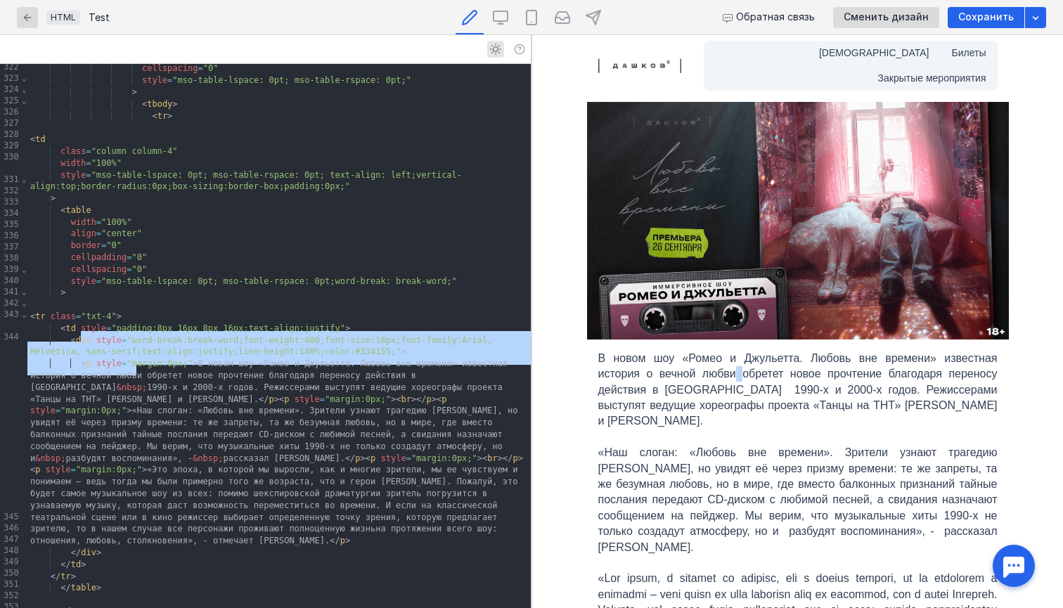
click at [808, 53] on link "[DEMOGRAPHIC_DATA]" at bounding box center [874, 53] width 133 height 25
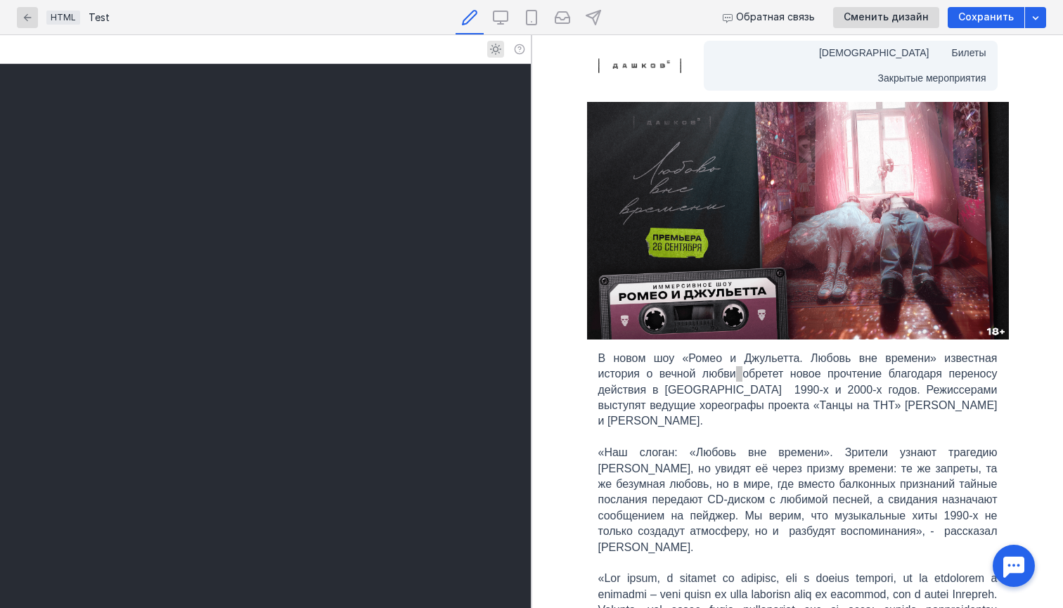
scroll to position [1626, 0]
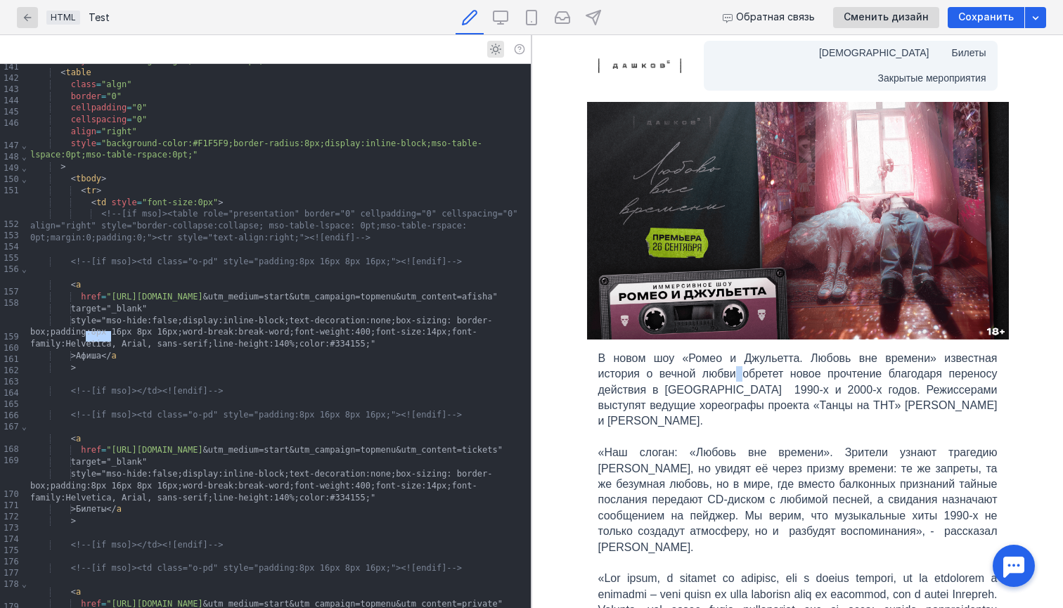
click at [808, 53] on link "[DEMOGRAPHIC_DATA]" at bounding box center [874, 53] width 133 height 25
click at [941, 53] on link "Билеты" at bounding box center [969, 53] width 57 height 25
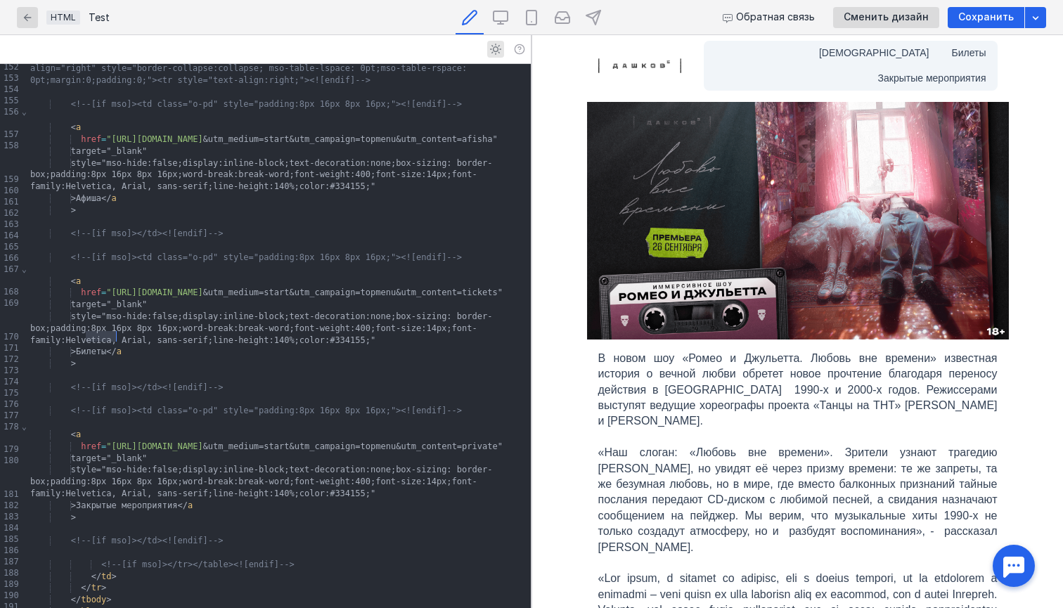
click at [922, 40] on td "[DEMOGRAPHIC_DATA] Билеты Закрытые мероприятия" at bounding box center [851, 65] width 317 height 61
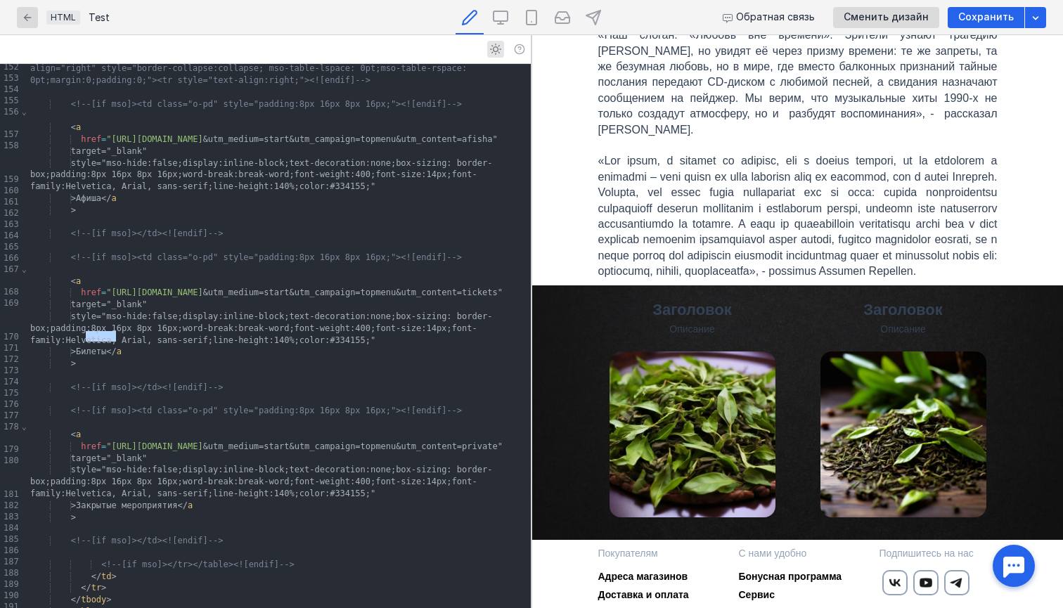
scroll to position [417, 0]
click at [223, 370] on div at bounding box center [279, 376] width 504 height 12
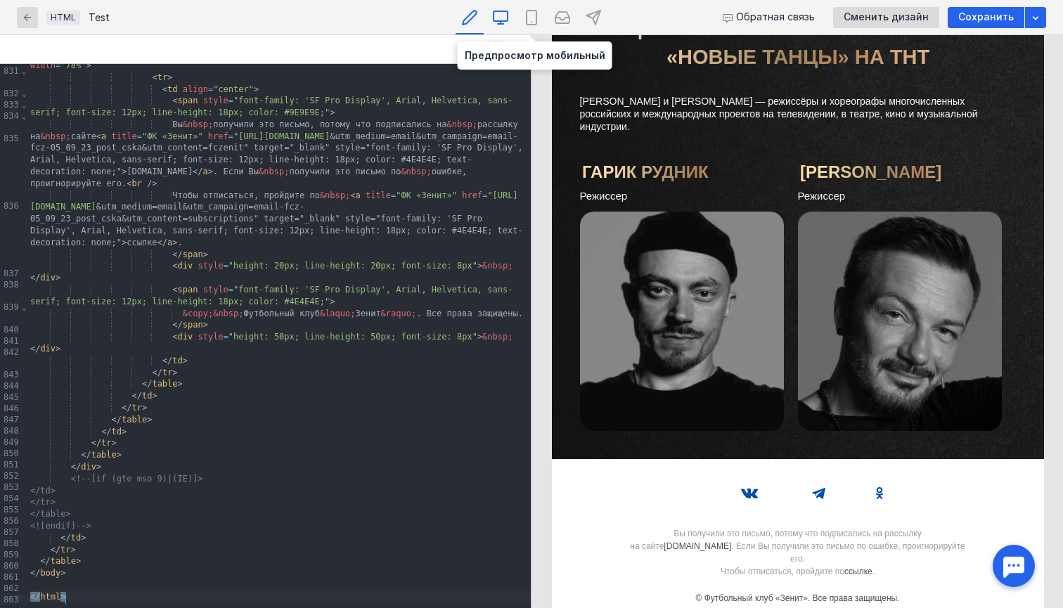
scroll to position [1802, 0]
click at [504, 20] on icon at bounding box center [501, 16] width 14 height 10
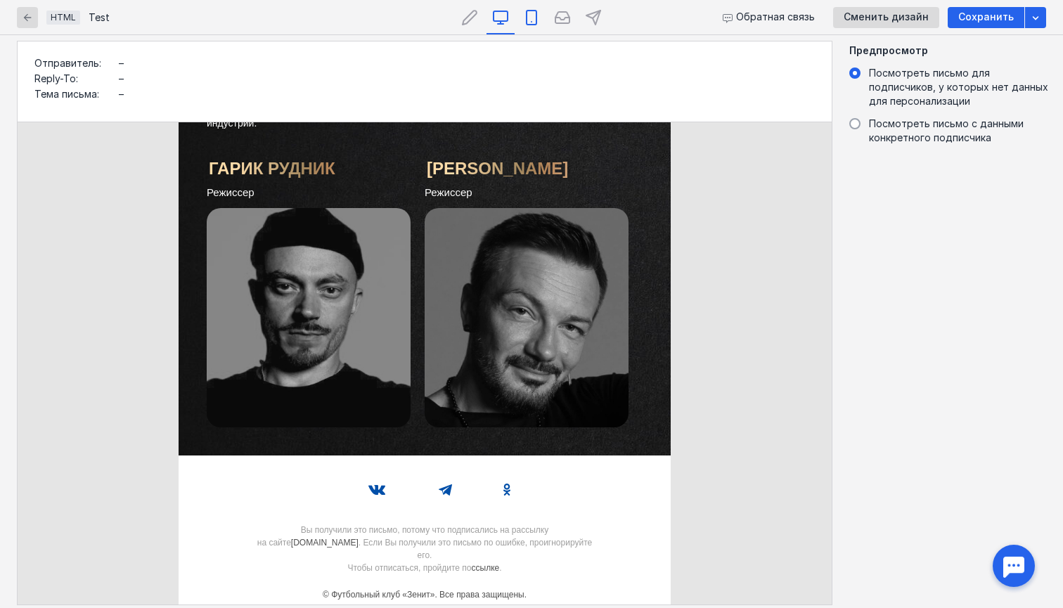
scroll to position [1893, 0]
click at [530, 16] on icon at bounding box center [531, 17] width 17 height 17
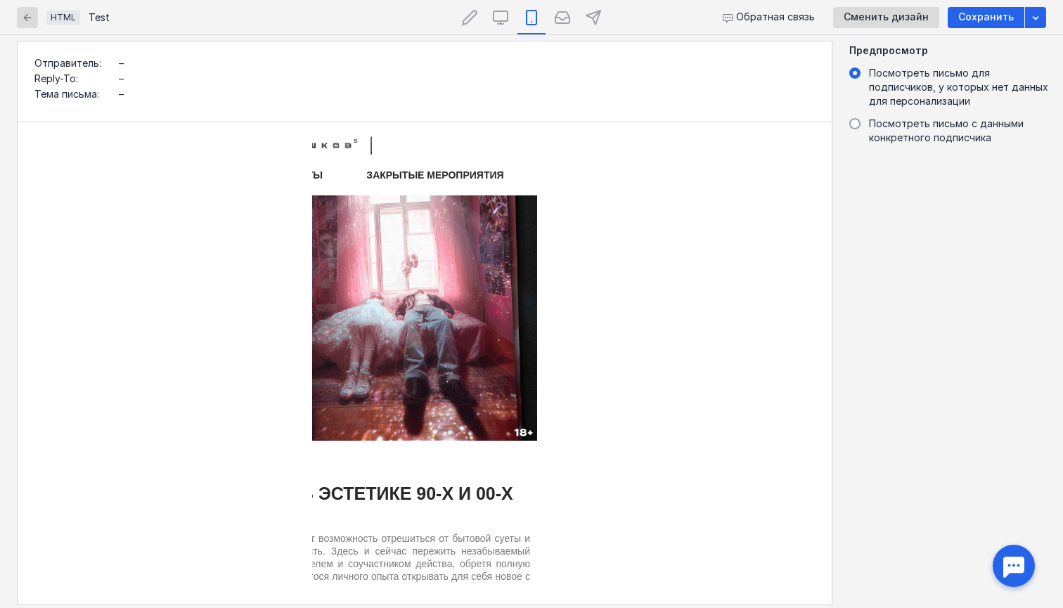
scroll to position [0, 211]
click at [1038, 18] on icon "button" at bounding box center [1035, 17] width 11 height 11
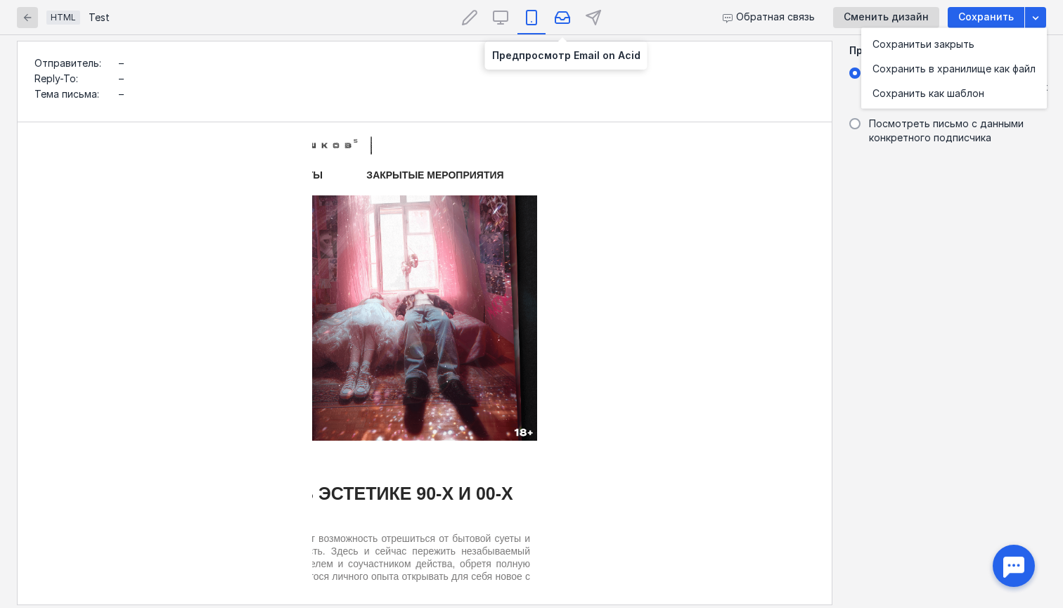
click at [559, 20] on icon at bounding box center [562, 17] width 17 height 17
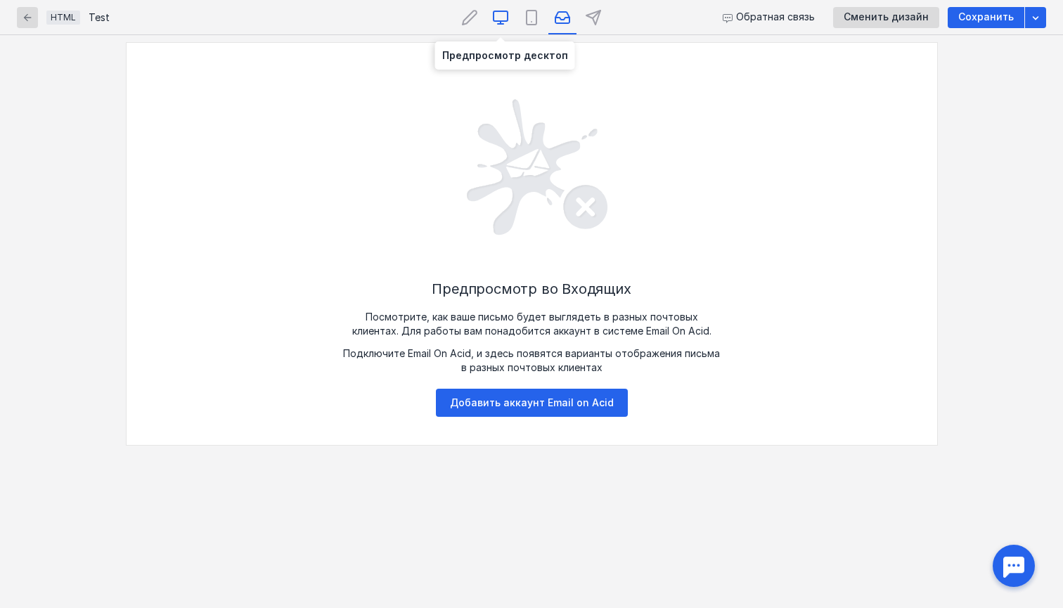
click at [494, 18] on icon at bounding box center [501, 16] width 14 height 10
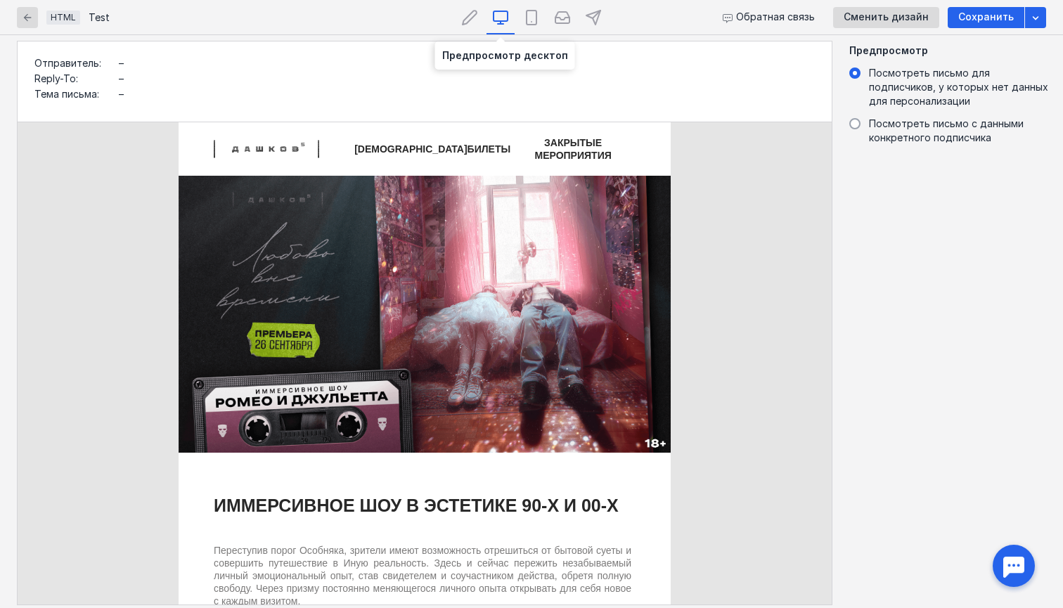
scroll to position [0, 0]
click at [458, 17] on div at bounding box center [470, 17] width 28 height 34
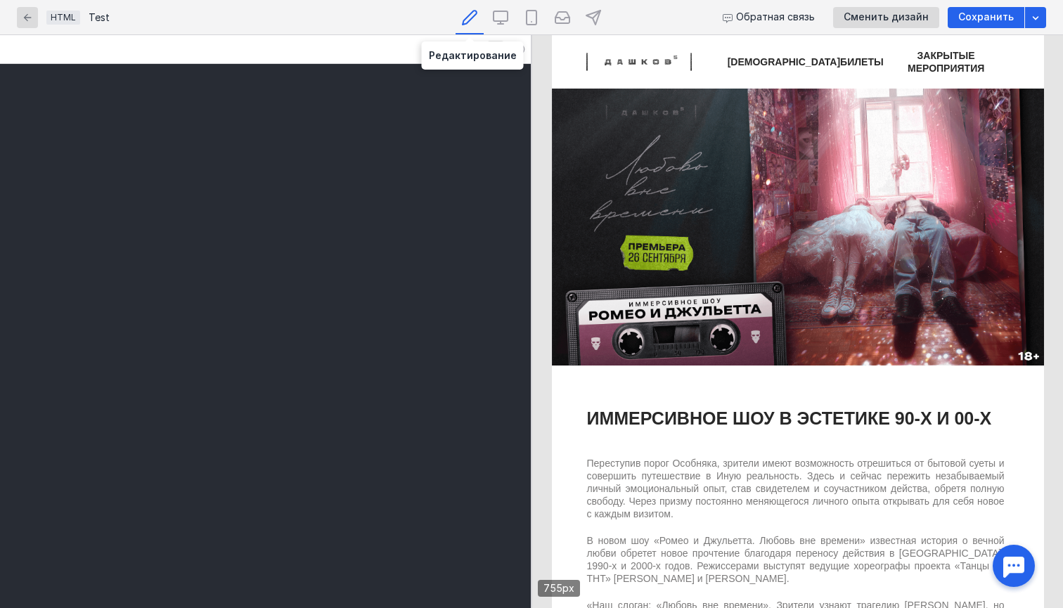
scroll to position [1094, 0]
